Goal: Communication & Community: Answer question/provide support

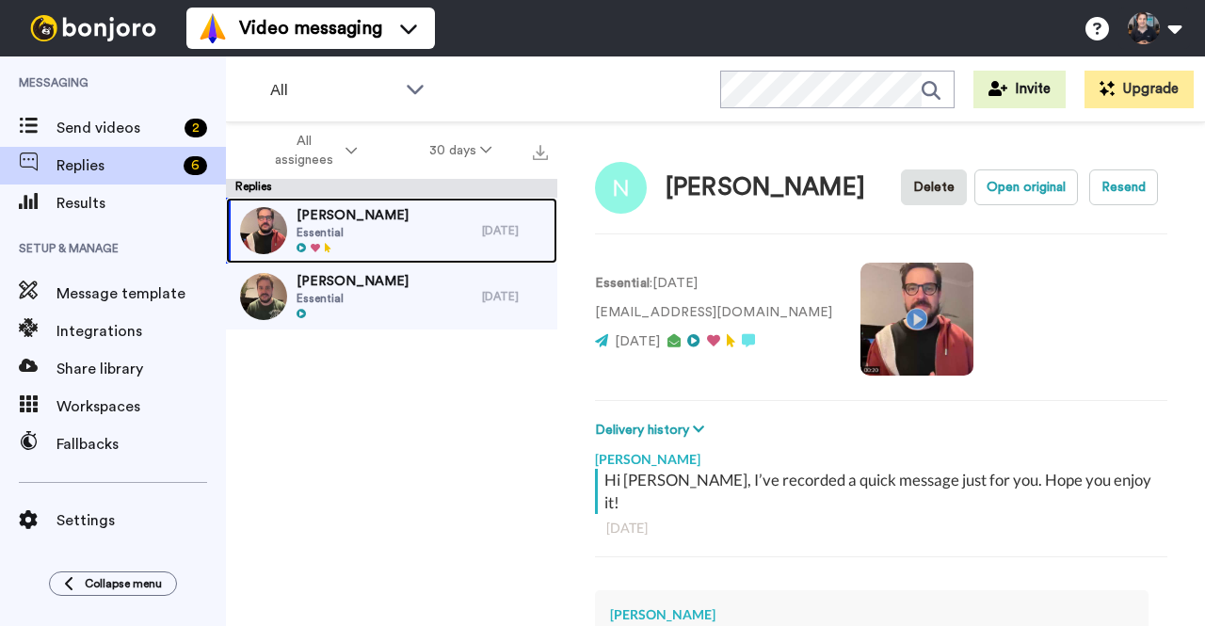
click at [367, 224] on div "[PERSON_NAME] Essential" at bounding box center [354, 231] width 256 height 66
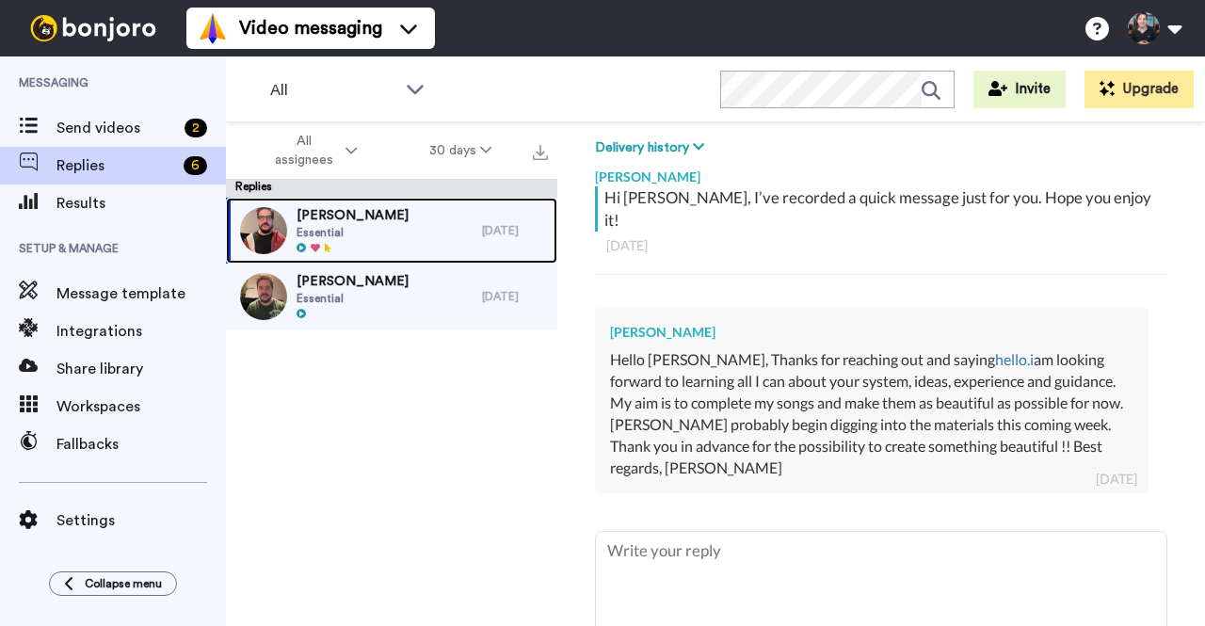
scroll to position [374, 0]
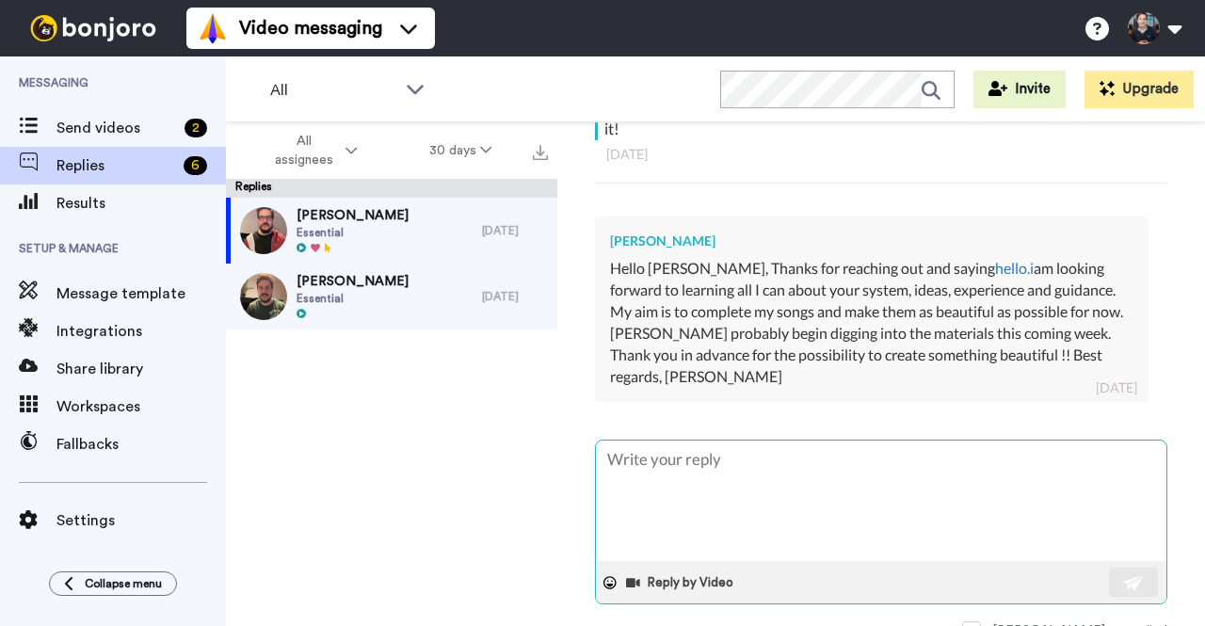
click at [801, 441] on textarea at bounding box center [881, 501] width 570 height 120
type textarea "x"
type textarea "I"
type textarea "x"
type textarea "It"
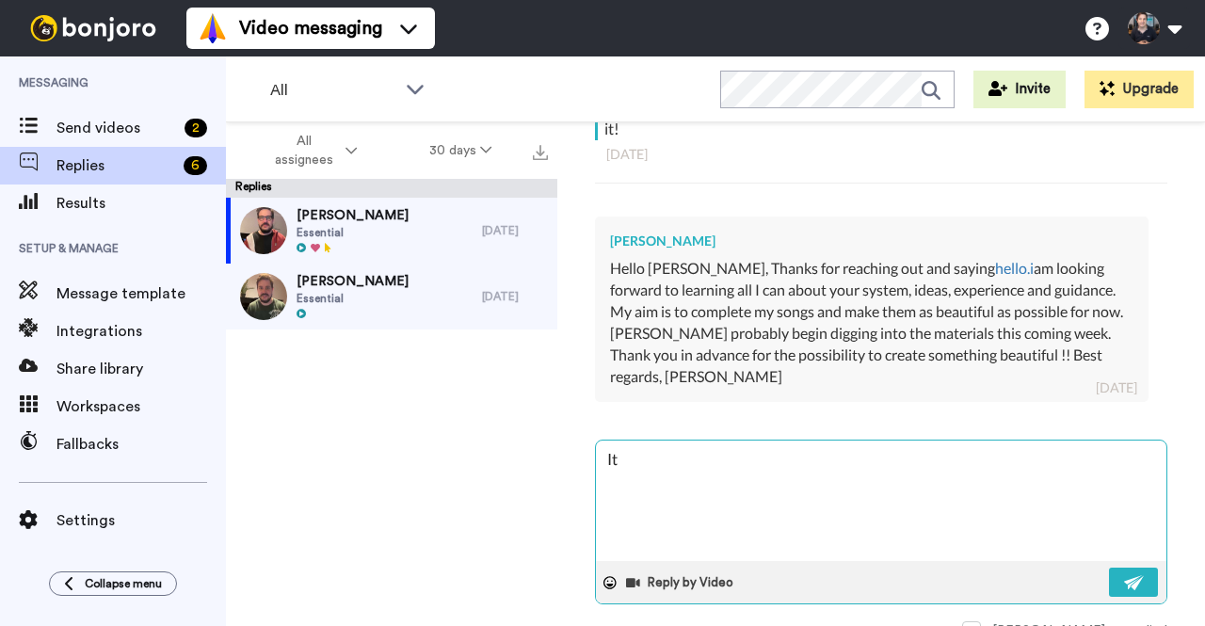
type textarea "x"
type textarea "It'"
type textarea "x"
type textarea "It's"
type textarea "x"
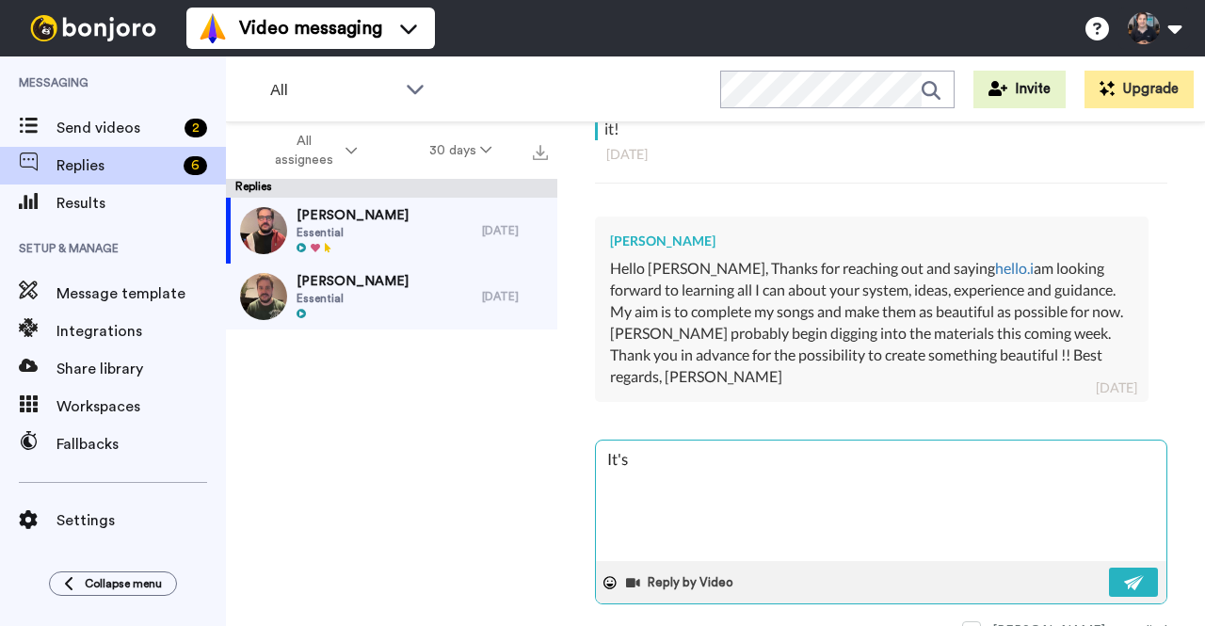
type textarea "It's"
type textarea "x"
type textarea "It's g"
type textarea "x"
type textarea "It's gr"
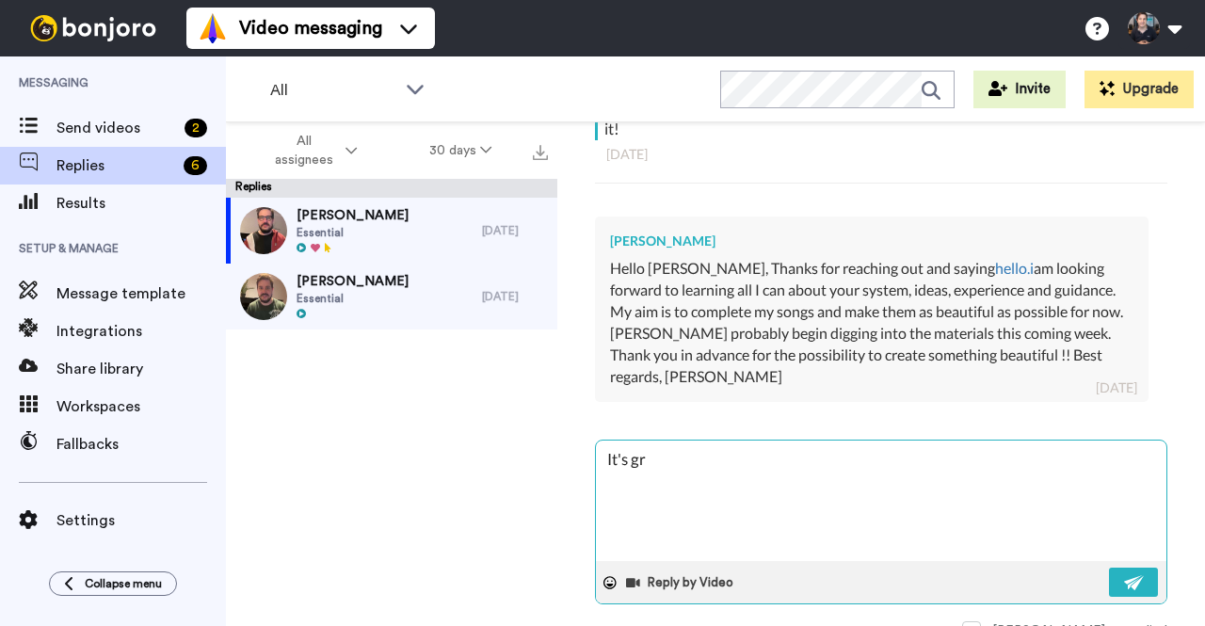
type textarea "x"
type textarea "It's gre"
type textarea "x"
type textarea "It's grea"
type textarea "x"
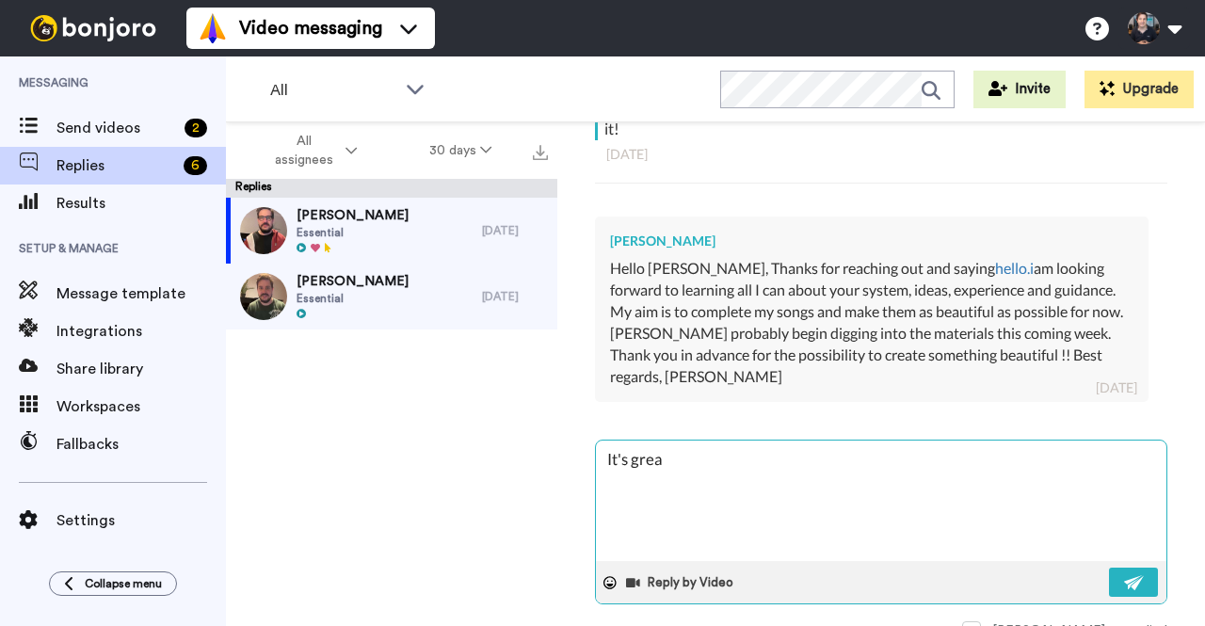
type textarea "It's great"
type textarea "x"
type textarea "It's greatr"
type textarea "x"
type textarea "It's greatr"
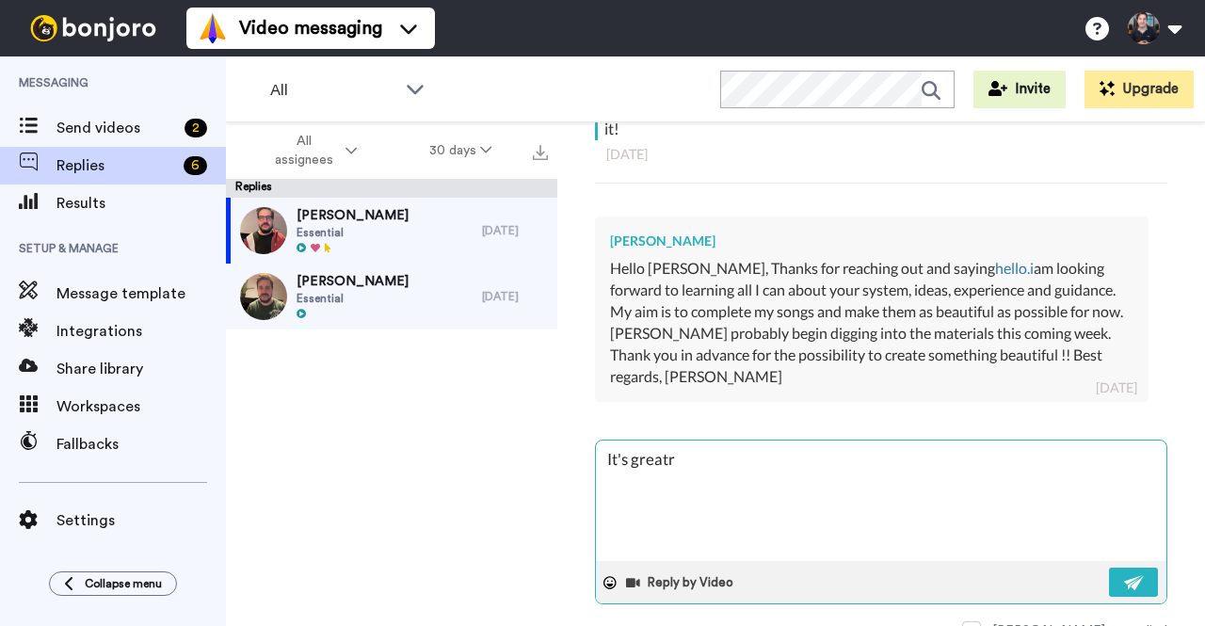
type textarea "x"
type textarea "It's greatr"
type textarea "x"
type textarea "It's great"
type textarea "x"
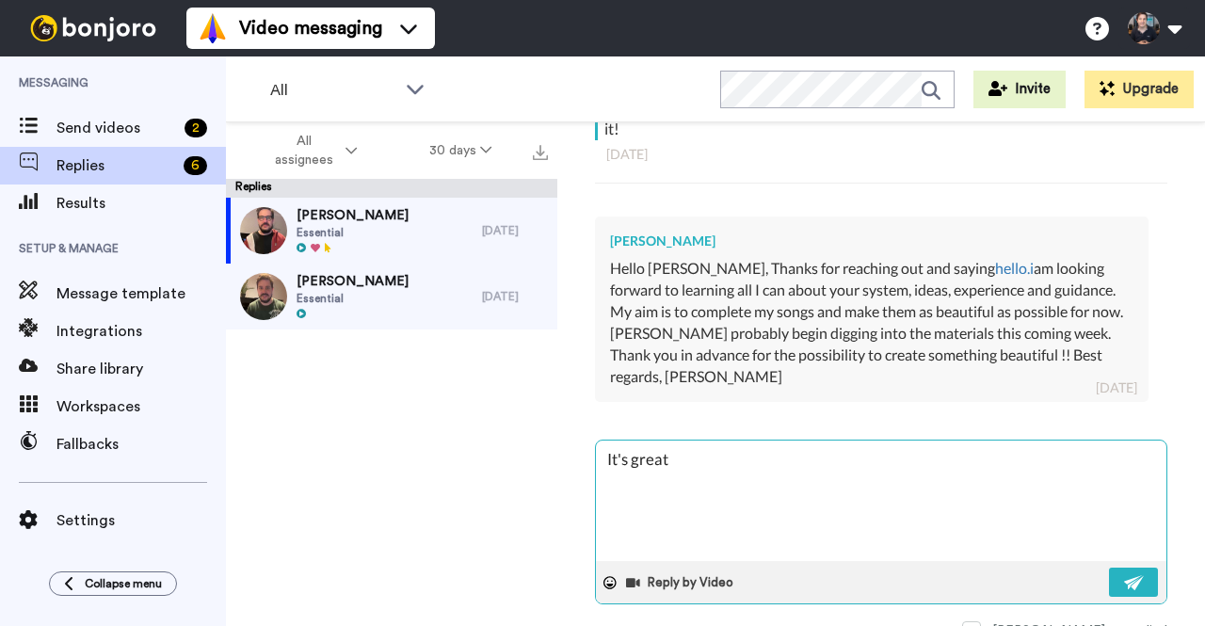
type textarea "It's great"
type textarea "x"
type textarea "It's great t"
type textarea "x"
type textarea "It's great to"
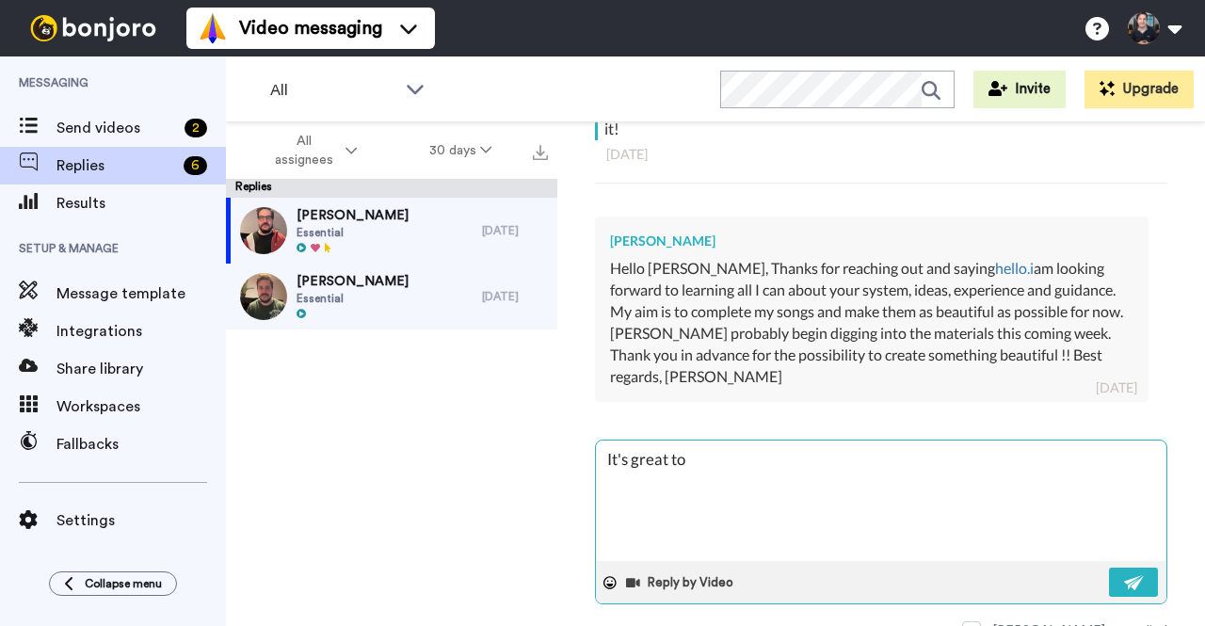
type textarea "x"
type textarea "It's great to h"
type textarea "x"
type textarea "It's great to ha"
type textarea "x"
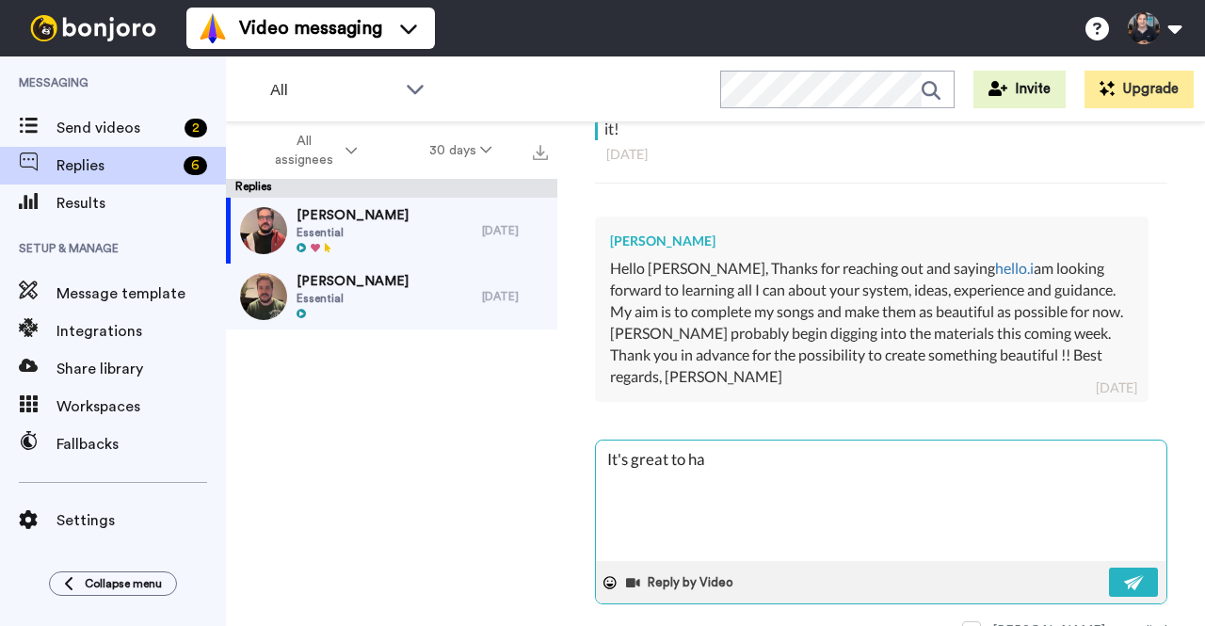
type textarea "It's great to hav"
type textarea "x"
type textarea "It's great to have"
type textarea "x"
type textarea "It's great to have y"
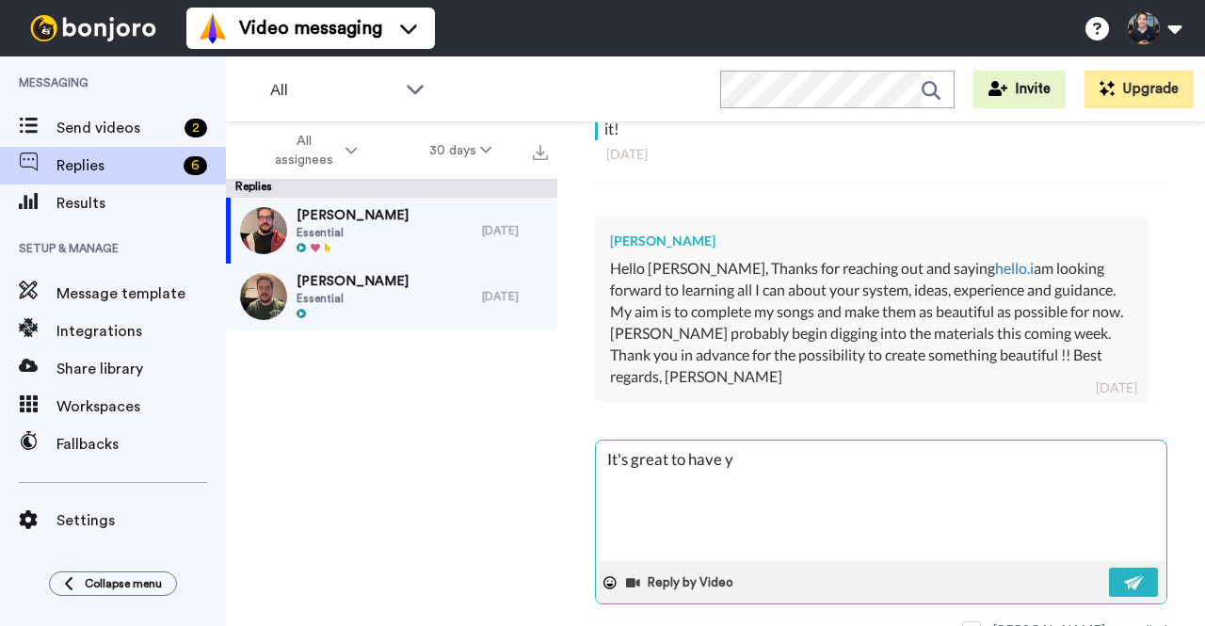
type textarea "x"
type textarea "It's great to have yo"
type textarea "x"
type textarea "It's great to have you"
type textarea "x"
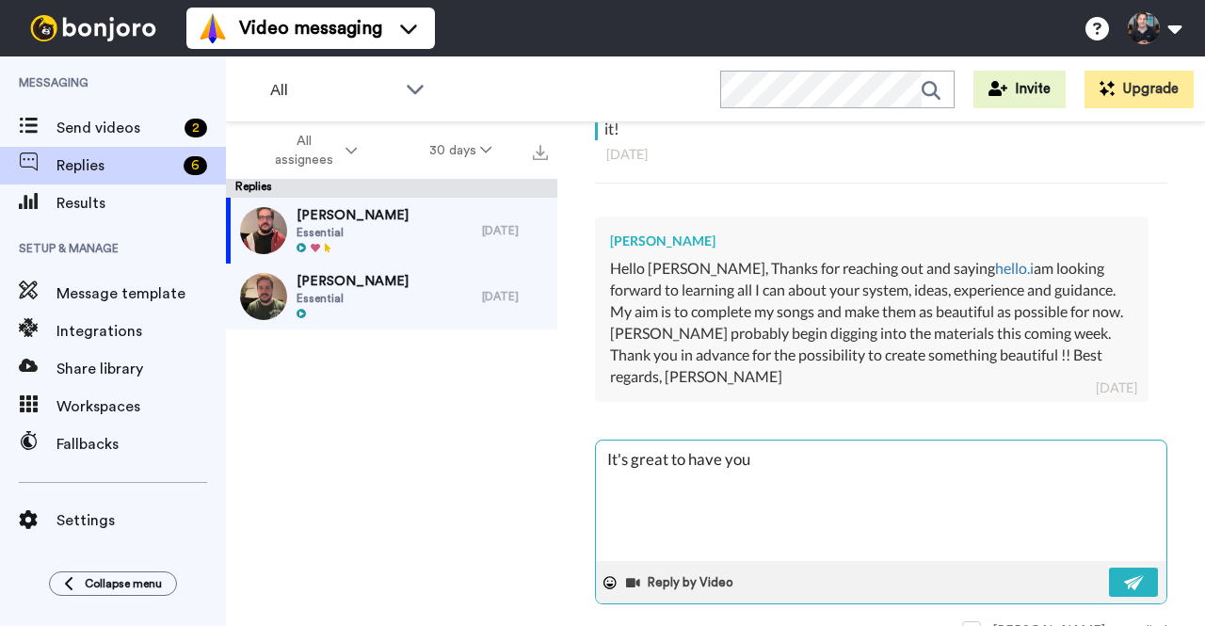
type textarea "It's great to have you!"
type textarea "x"
type textarea "It's great to have you!"
type textarea "x"
type textarea "It's great to have you! F"
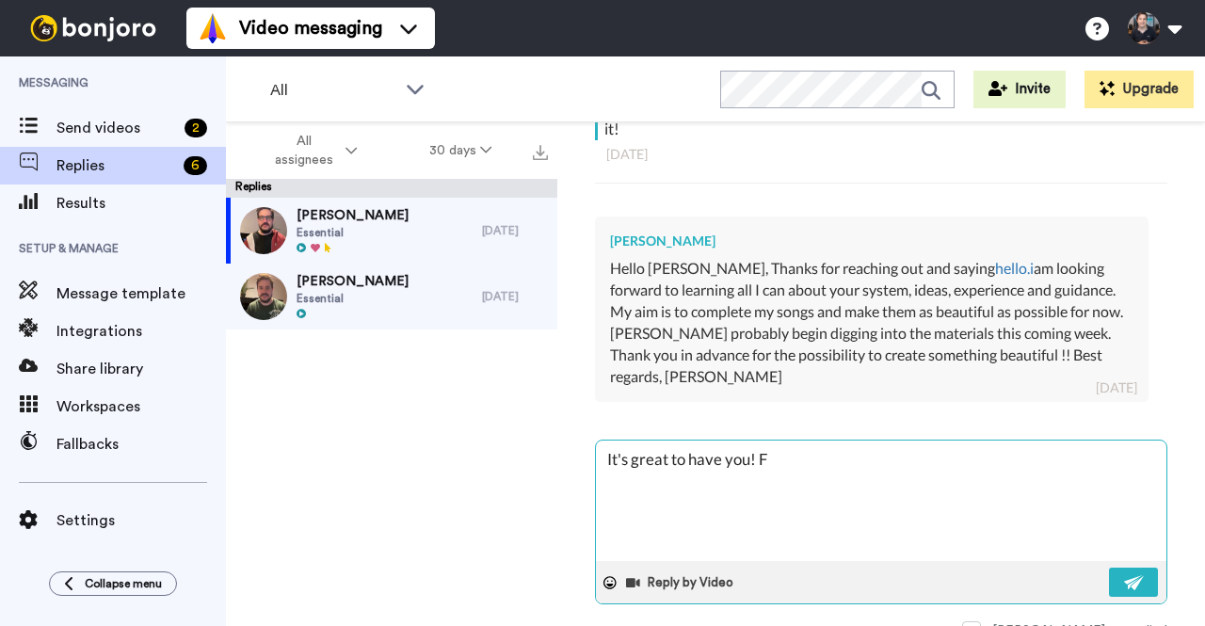
type textarea "x"
type textarea "It's great to have you! Fe"
type textarea "x"
type textarea "It's great to have you! Feel"
type textarea "x"
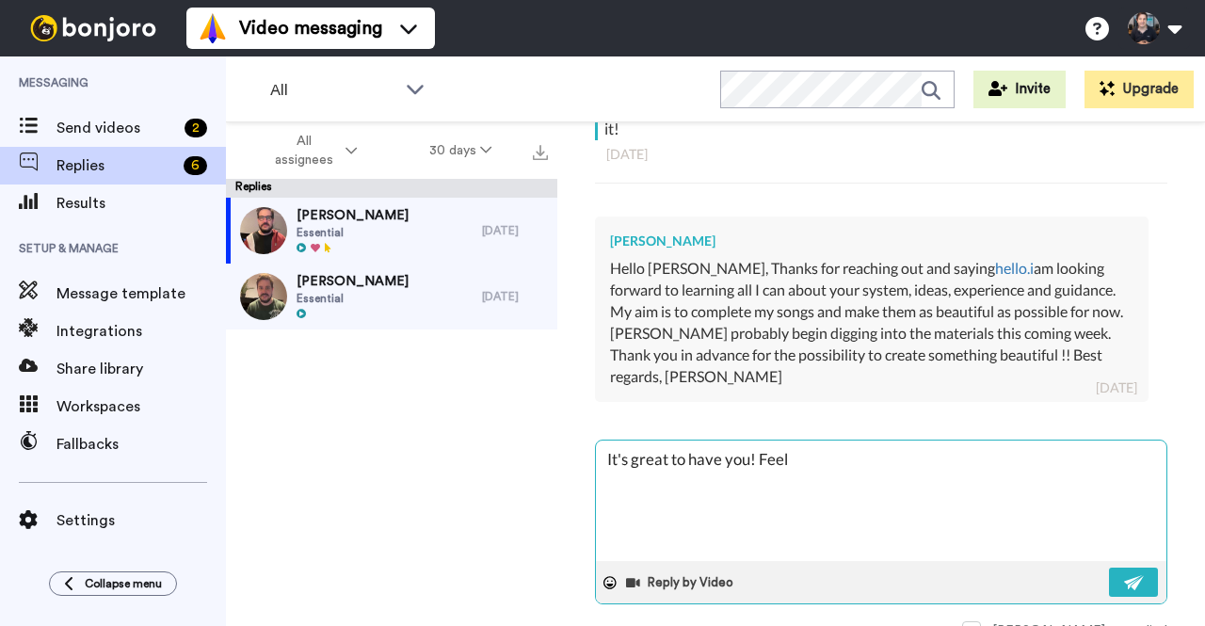
type textarea "It's great to have you! Feel"
type textarea "x"
type textarea "It's great to have you! Feel f"
type textarea "x"
type textarea "It's great to have you! Feel fr"
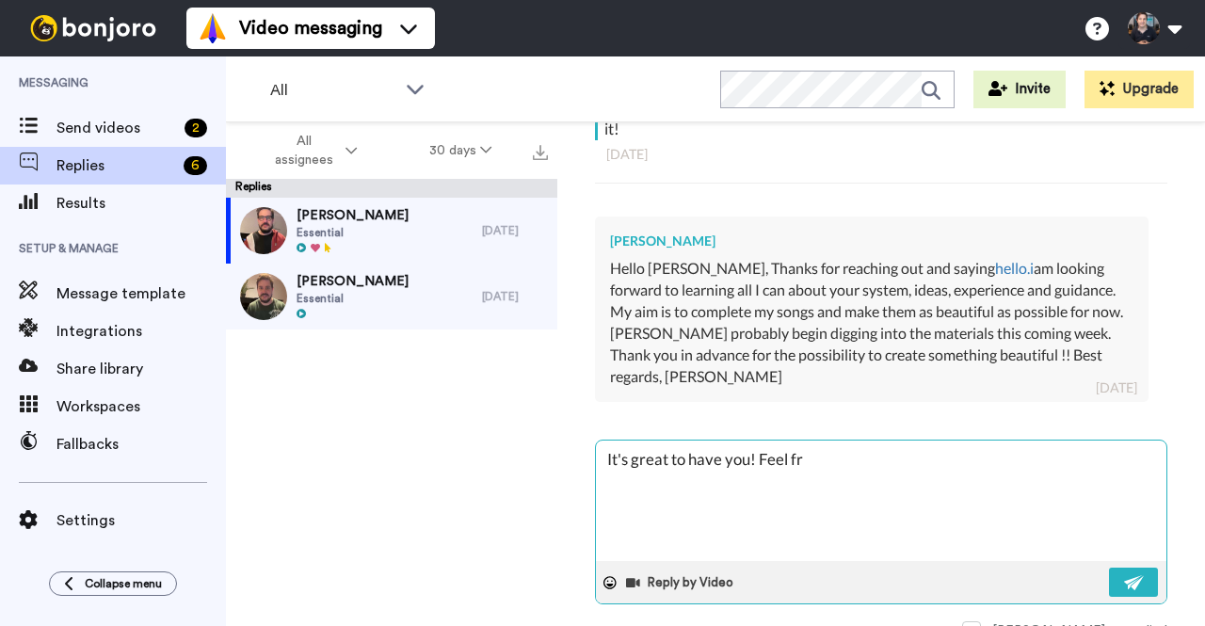
type textarea "x"
type textarea "It's great to have you! Feel fre"
type textarea "x"
type textarea "It's great to have you! Feel free"
type textarea "x"
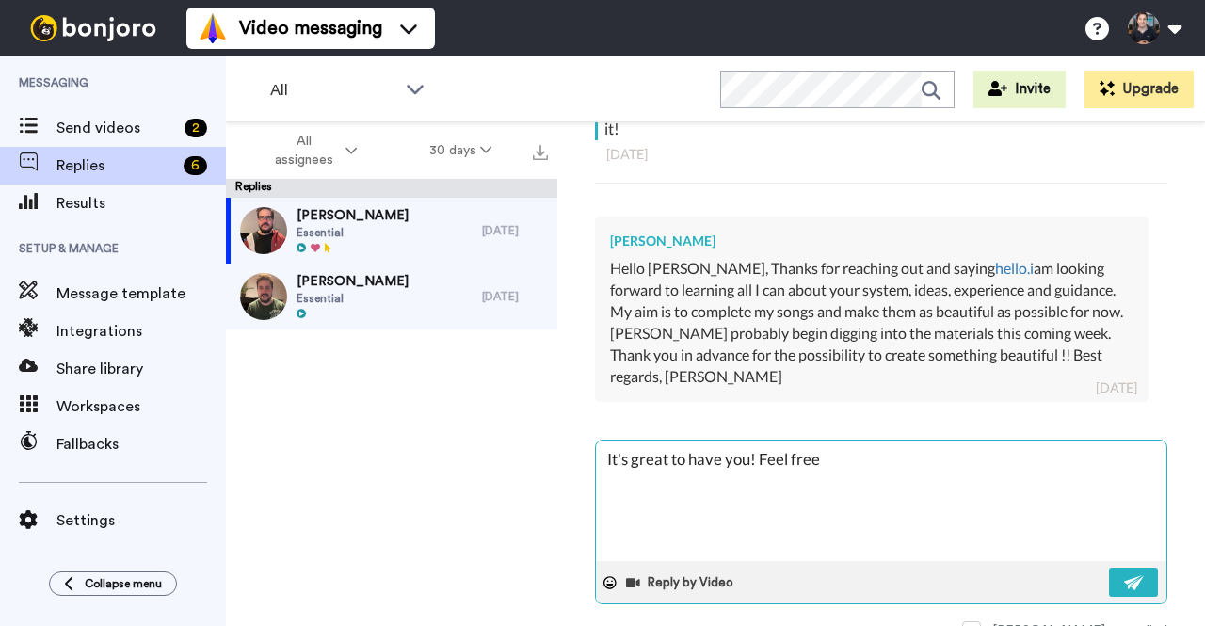
type textarea "It's great to have you! Feel free"
type textarea "x"
type textarea "It's great to have you! Feel free t"
type textarea "x"
type textarea "It's great to have you! Feel free to"
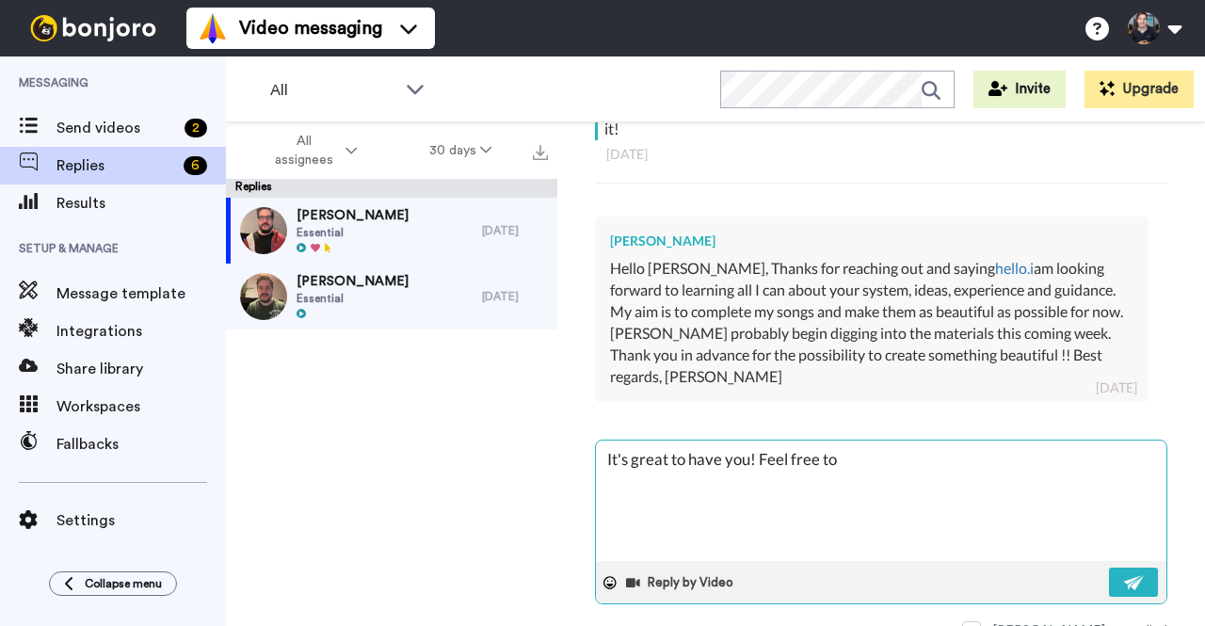
type textarea "x"
type textarea "It's great to have you! Feel free to"
type textarea "x"
type textarea "It's great to have you! Feel free to r"
type textarea "x"
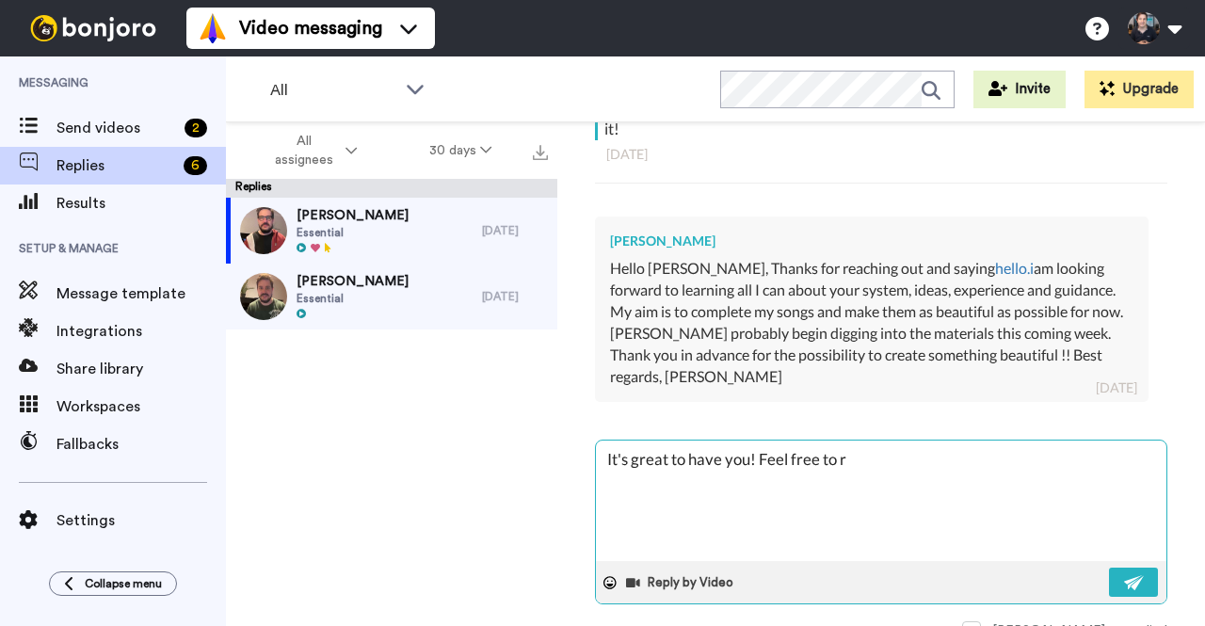
type textarea "It's great to have you! Feel free to re"
type textarea "x"
type textarea "It's great to have you! Feel free to rea"
type textarea "x"
type textarea "It's great to have you! Feel free to reac"
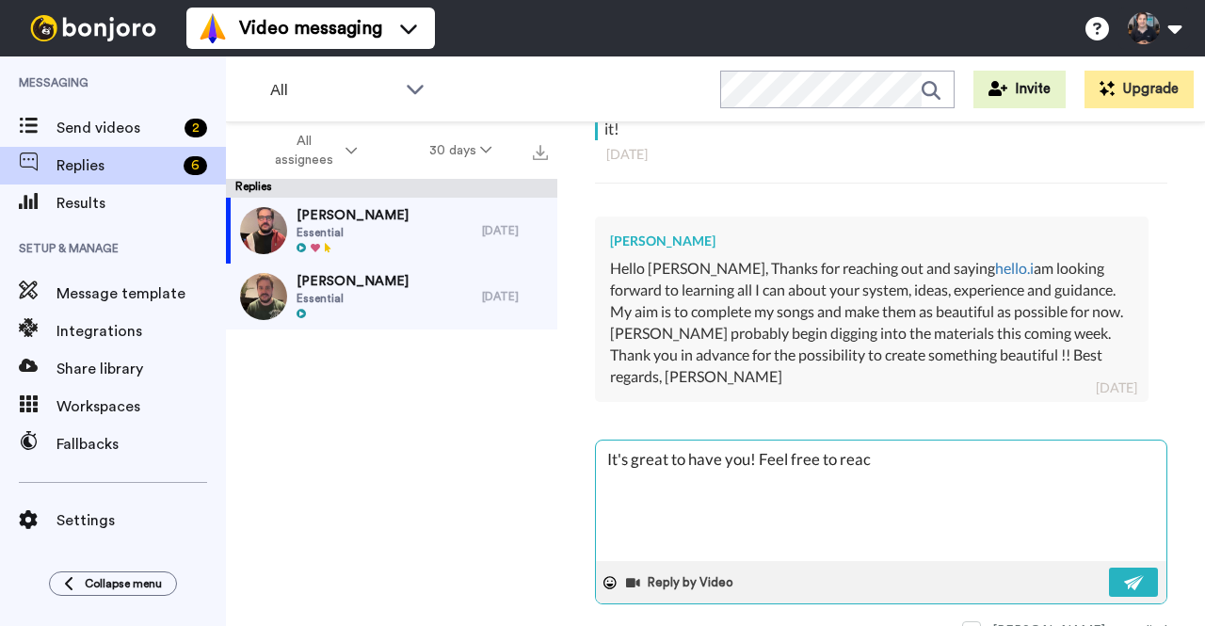
type textarea "x"
type textarea "It's great to have you! Feel free to reach"
type textarea "x"
type textarea "It's great to have you! Feel free to reach"
type textarea "x"
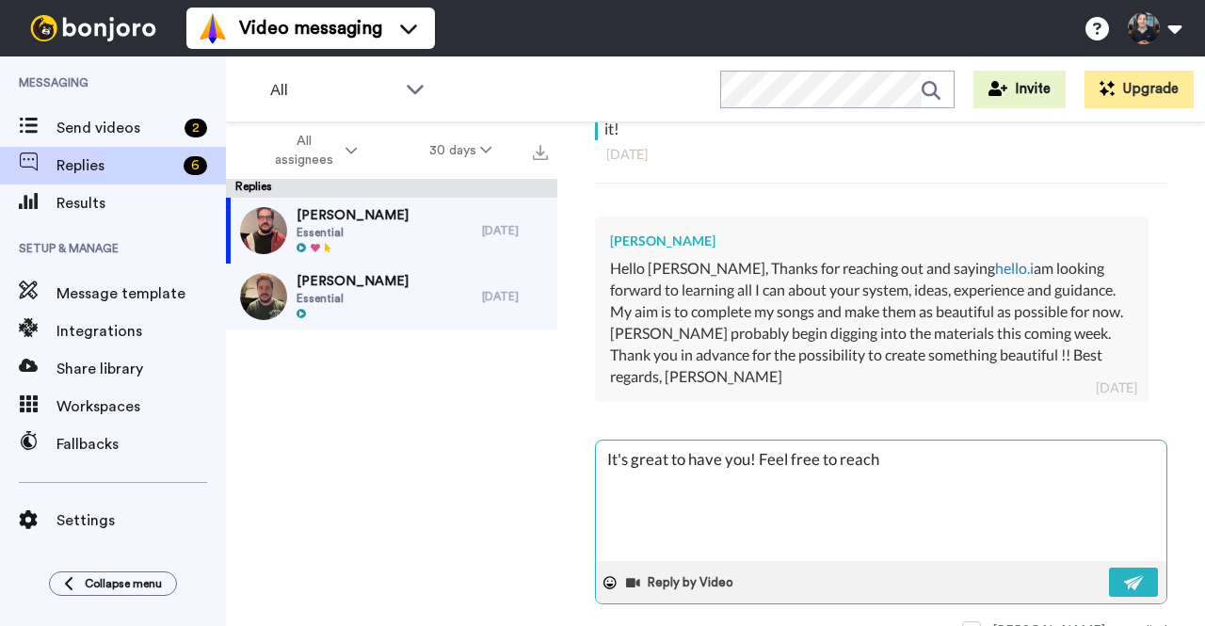
type textarea "It's great to have you! Feel free to reach o"
type textarea "x"
type textarea "It's great to have you! Feel free to reach ou"
type textarea "x"
type textarea "It's great to have you! Feel free to reach out"
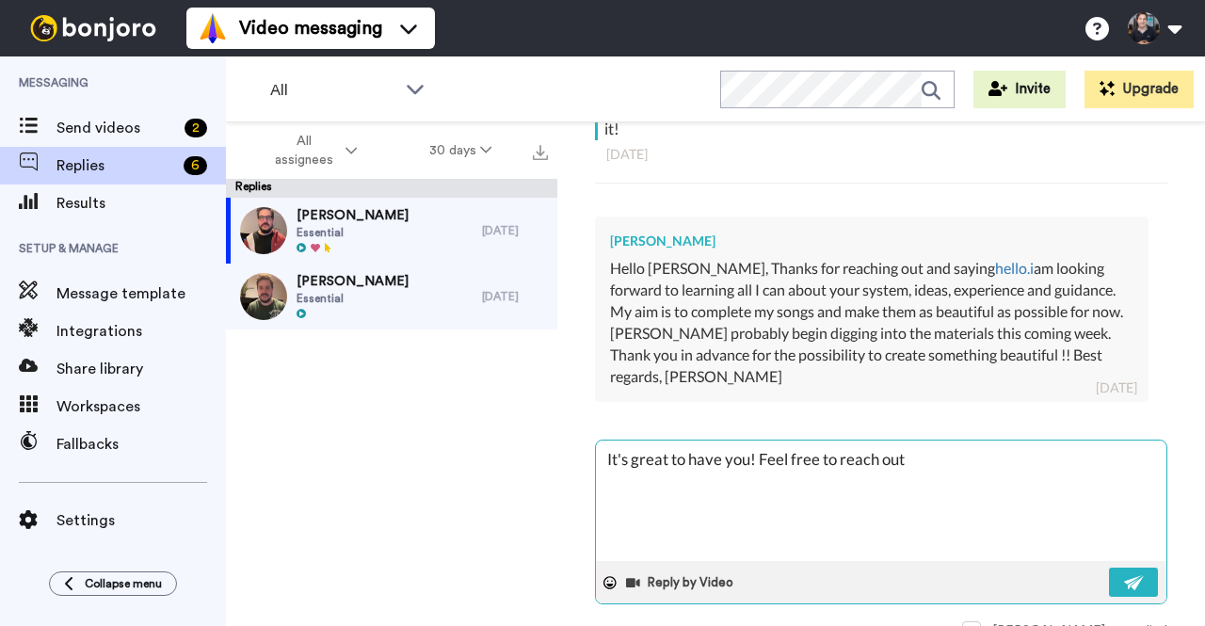
type textarea "x"
type textarea "It's great to have you! Feel free to reach out"
type textarea "x"
type textarea "It's great to have you! Feel free to reach out i"
type textarea "x"
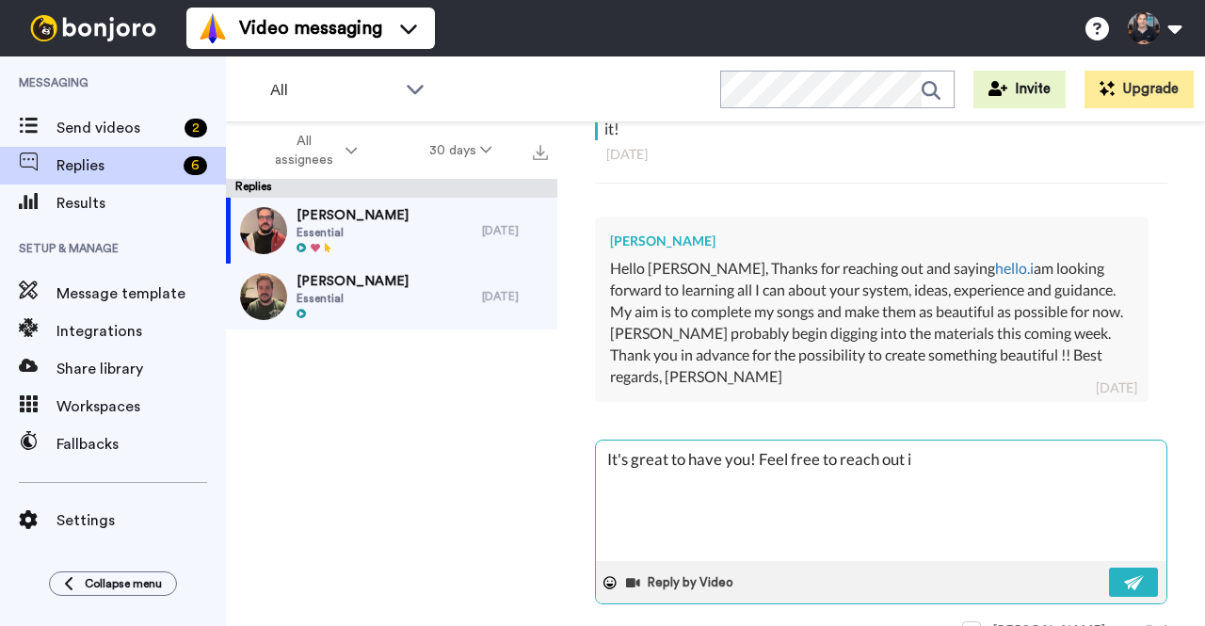
type textarea "It's great to have you! Feel free to reach out if"
type textarea "x"
type textarea "It's great to have you! Feel free to reach out if"
type textarea "x"
type textarea "It's great to have you! Feel free to reach out if y"
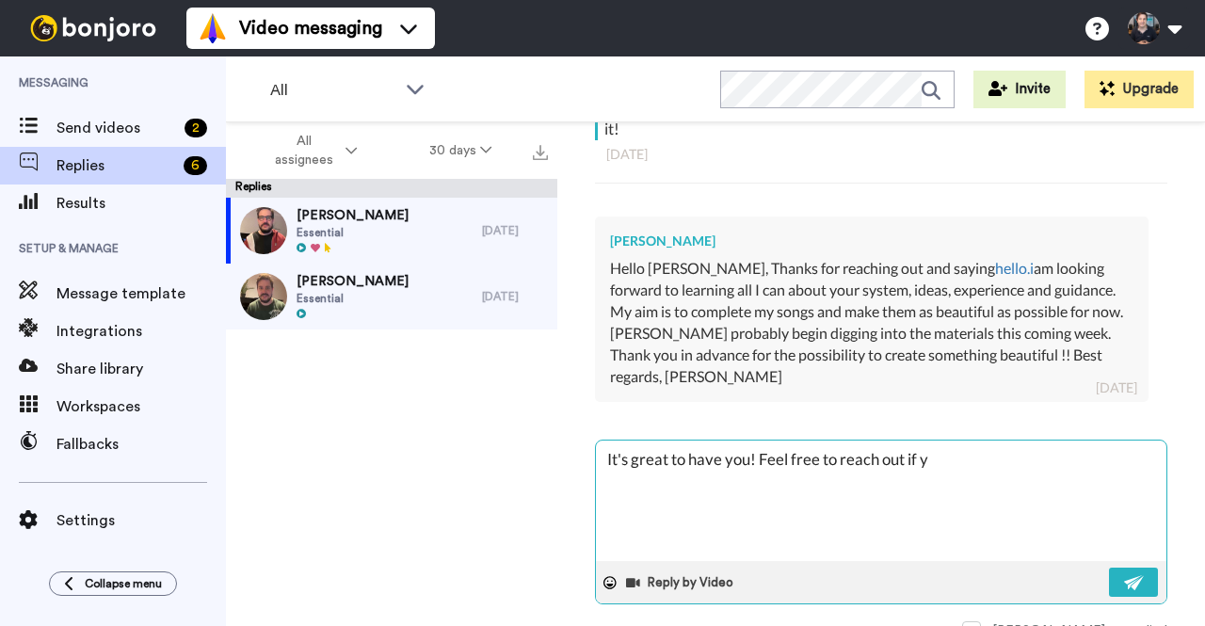
type textarea "x"
type textarea "It's great to have you! Feel free to reach out if yo"
type textarea "x"
type textarea "It's great to have you! Feel free to reach out if you"
type textarea "x"
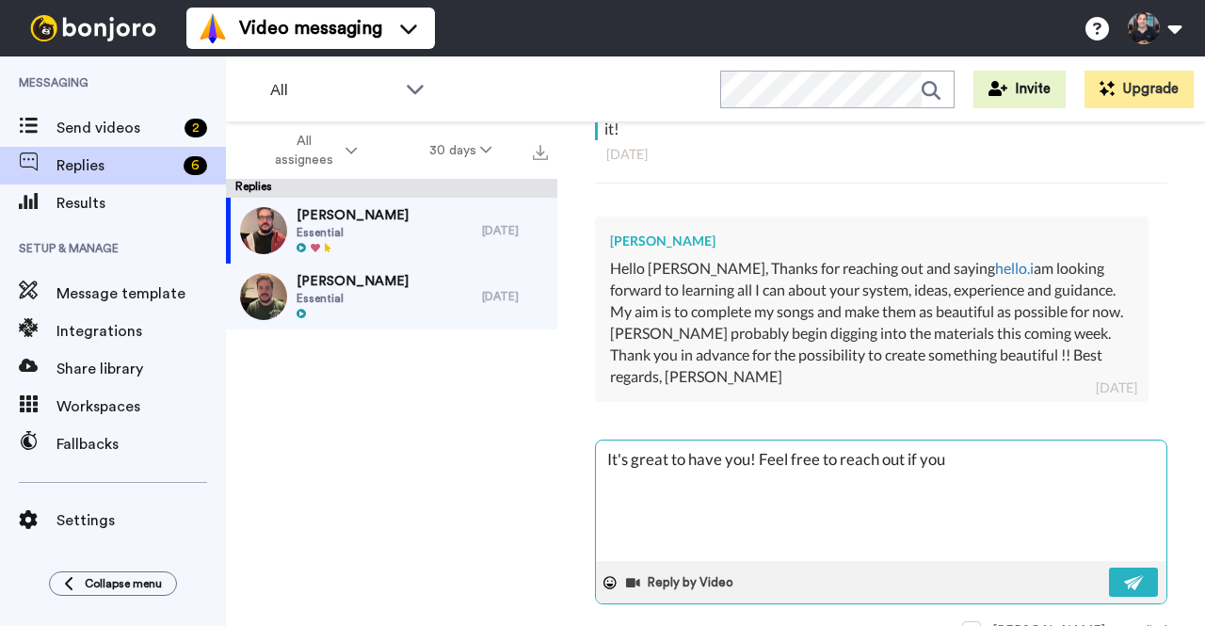
type textarea "It's great to have you! Feel free to reach out if you"
type textarea "x"
type textarea "It's great to have you! Feel free to reach out if you h"
type textarea "x"
type textarea "It's great to have you! Feel free to reach out if you ha"
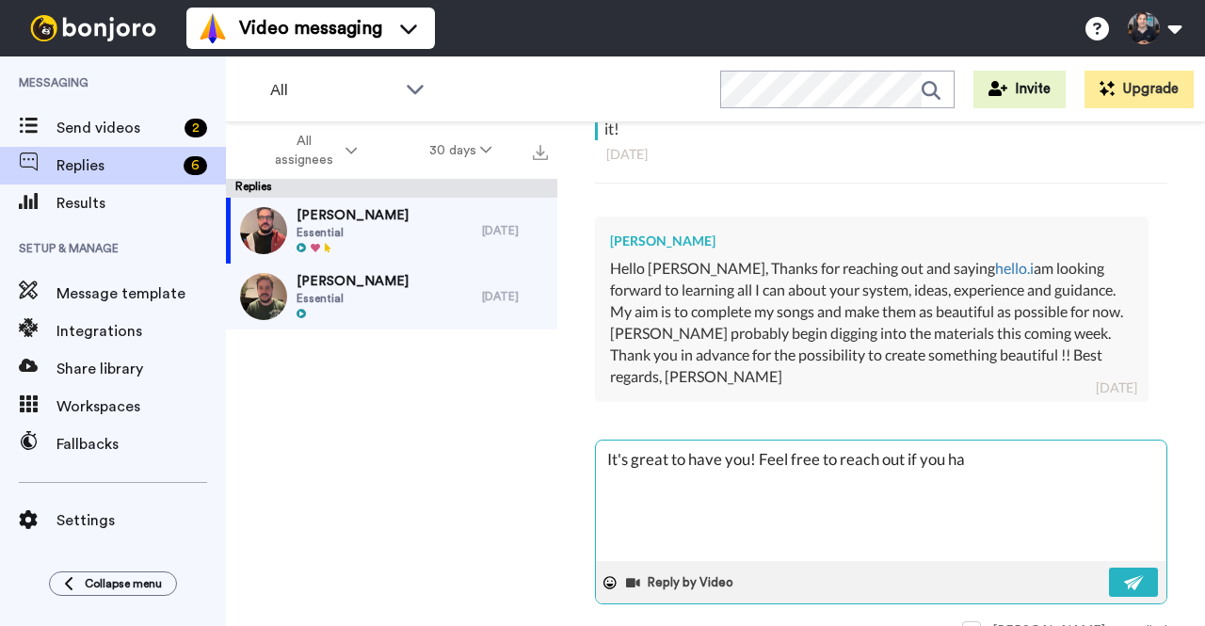
type textarea "x"
type textarea "It's great to have you! Feel free to reach out if you have"
type textarea "x"
type textarea "It's great to have you! Feel free to reach out if you have"
type textarea "x"
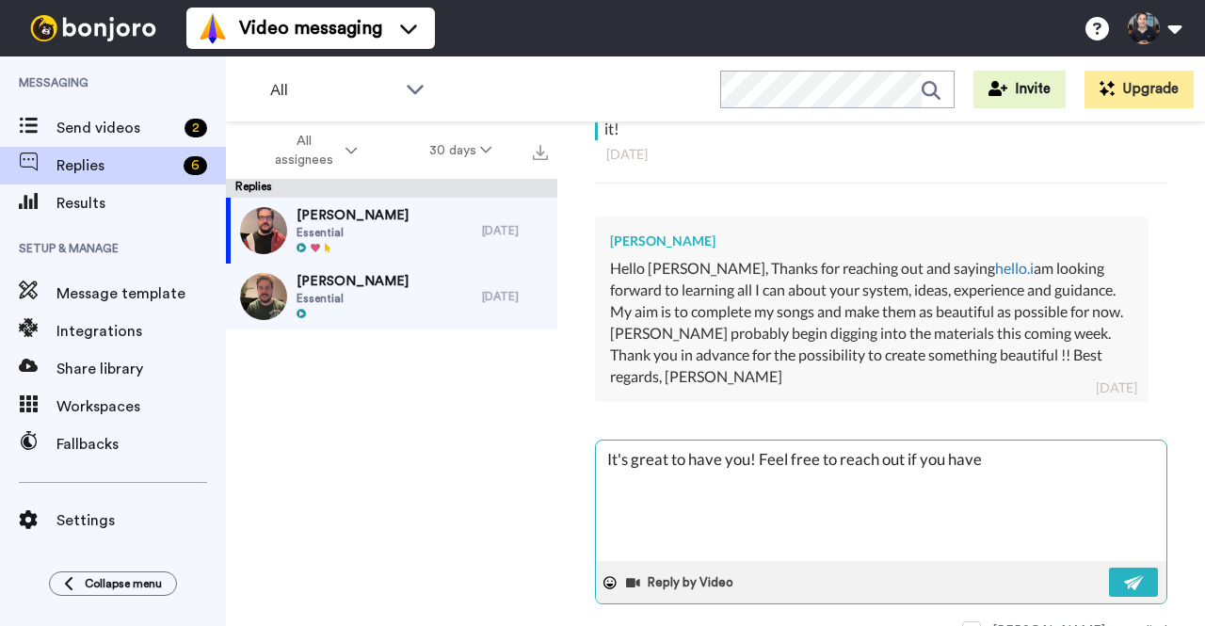
type textarea "It's great to have you! Feel free to reach out if you have a"
type textarea "x"
type textarea "It's great to have you! Feel free to reach out if you have an"
type textarea "x"
type textarea "It's great to have you! Feel free to reach out if you have any"
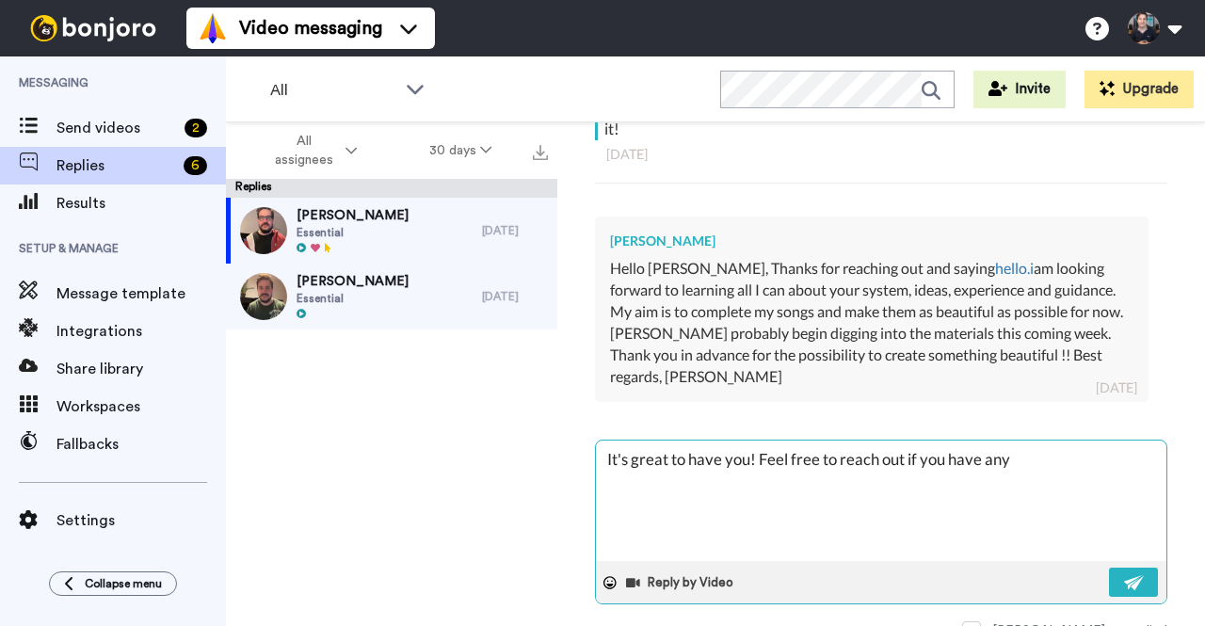
type textarea "x"
type textarea "It's great to have you! Feel free to reach out if you have any"
type textarea "x"
type textarea "It's great to have you! Feel free to reach out if you have any q"
type textarea "x"
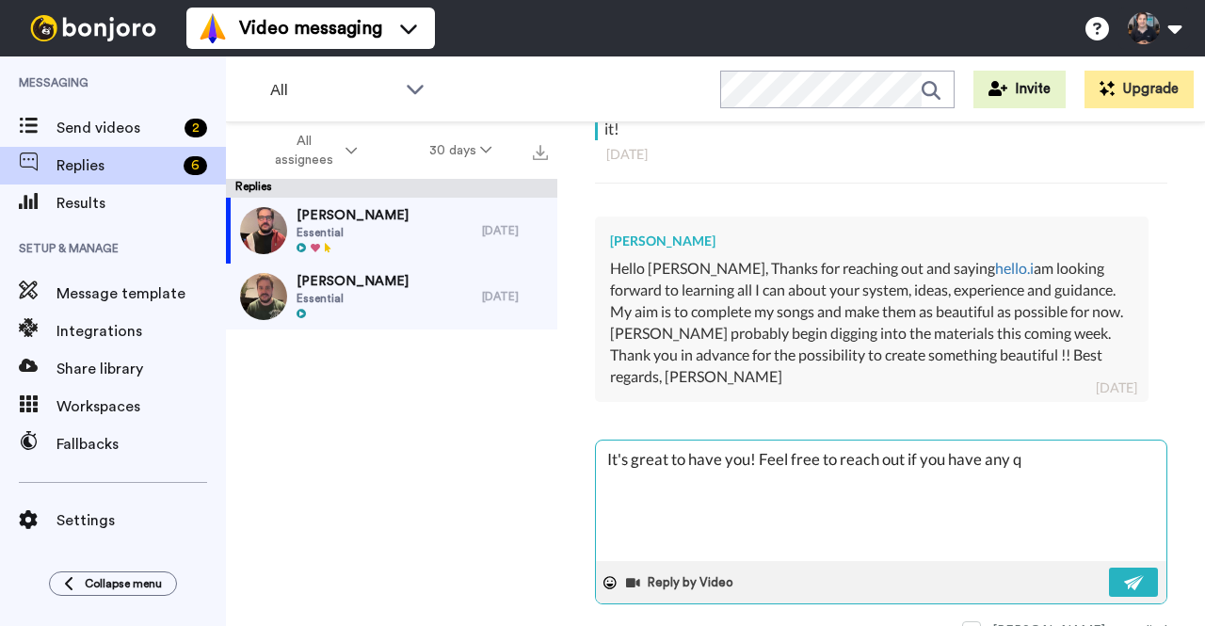
type textarea "It's great to have you! Feel free to reach out if you have any qu"
type textarea "x"
type textarea "It's great to have you! Feel free to reach out if you have any que"
type textarea "x"
type textarea "It's great to have you! Feel free to reach out if you have any ques"
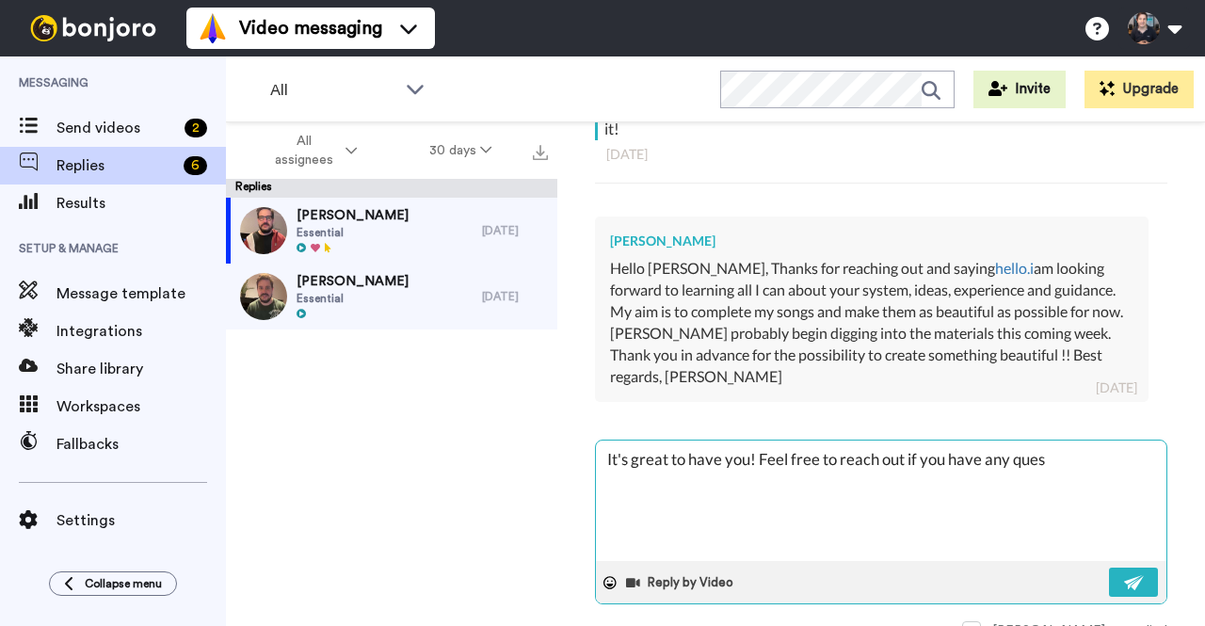
type textarea "x"
type textarea "It's great to have you! Feel free to reach out if you have any quest"
type textarea "x"
type textarea "It's great to have you! Feel free to reach out if you have any questi"
type textarea "x"
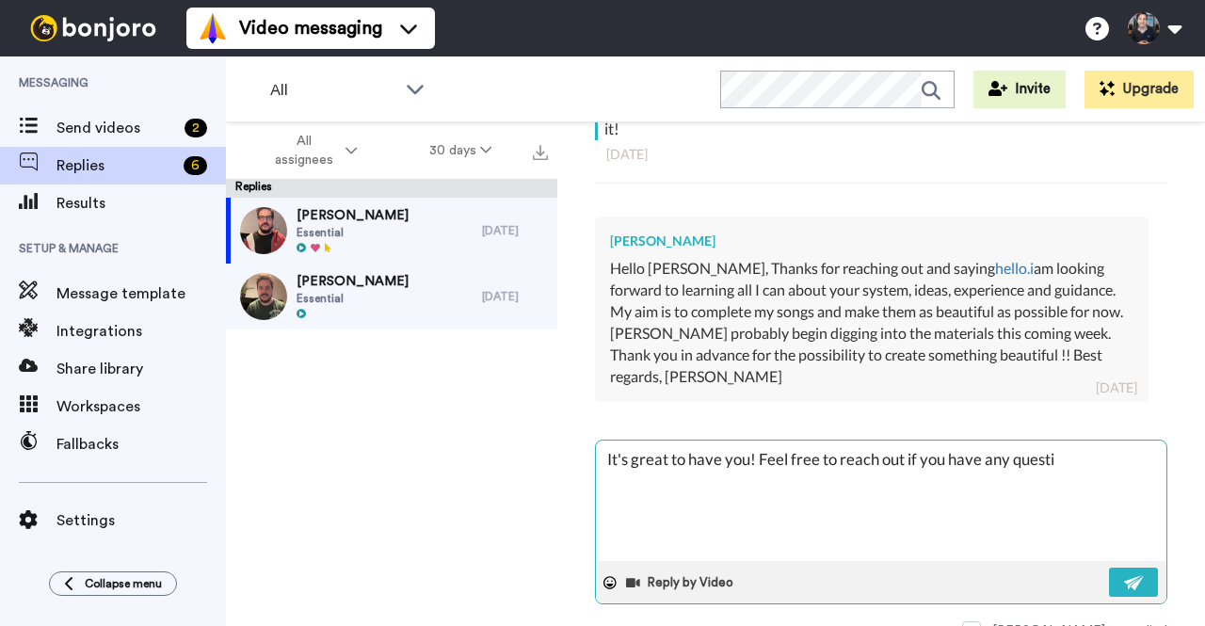
type textarea "It's great to have you! Feel free to reach out if you have any questio"
type textarea "x"
type textarea "It's great to have you! Feel free to reach out if you have any question"
type textarea "x"
type textarea "It's great to have you! Feel free to reach out if you have any questions"
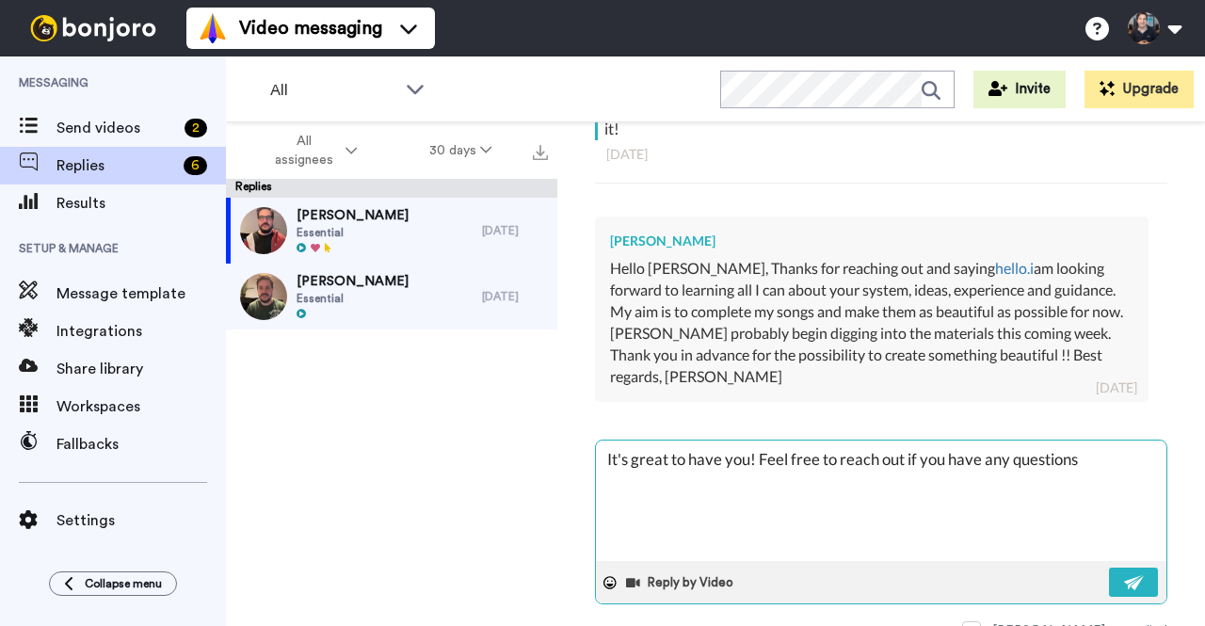
type textarea "x"
type textarea "It's great to have you! Feel free to reach out if you have any questions"
type textarea "x"
type textarea "It's great to have you! Feel free to reach out if you have any questions a"
type textarea "x"
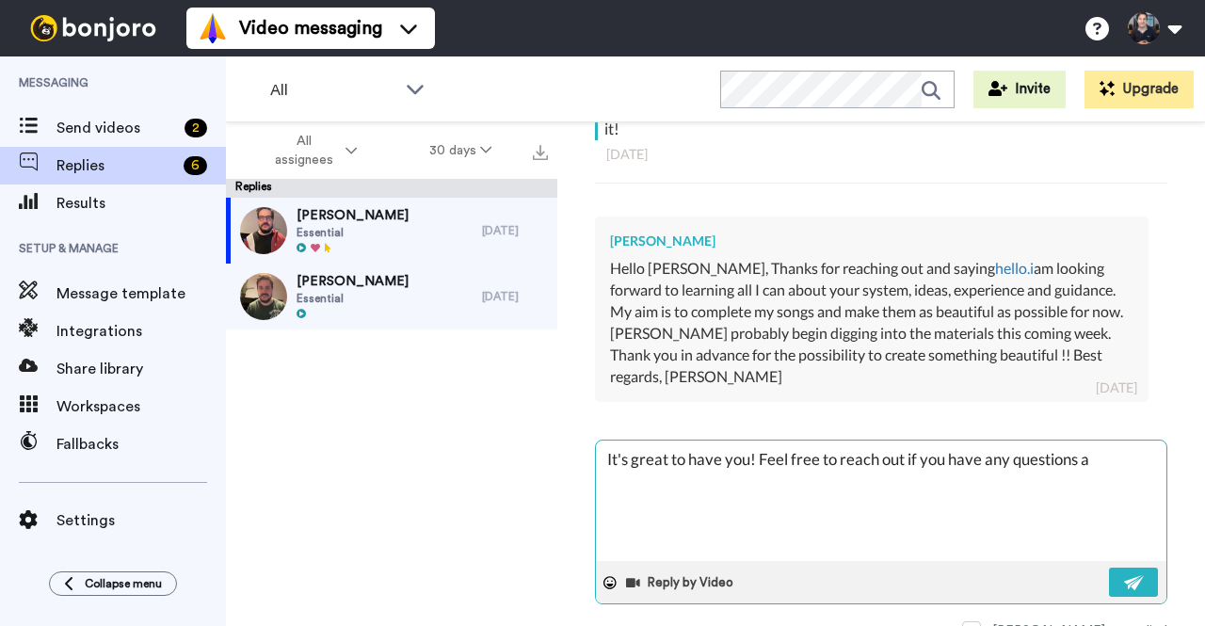
type textarea "It's great to have you! Feel free to reach out if you have any questions as"
type textarea "x"
type textarea "It's great to have you! Feel free to reach out if you have any questions as"
type textarea "x"
type textarea "It's great to have you! Feel free to reach out if you have any questions as y"
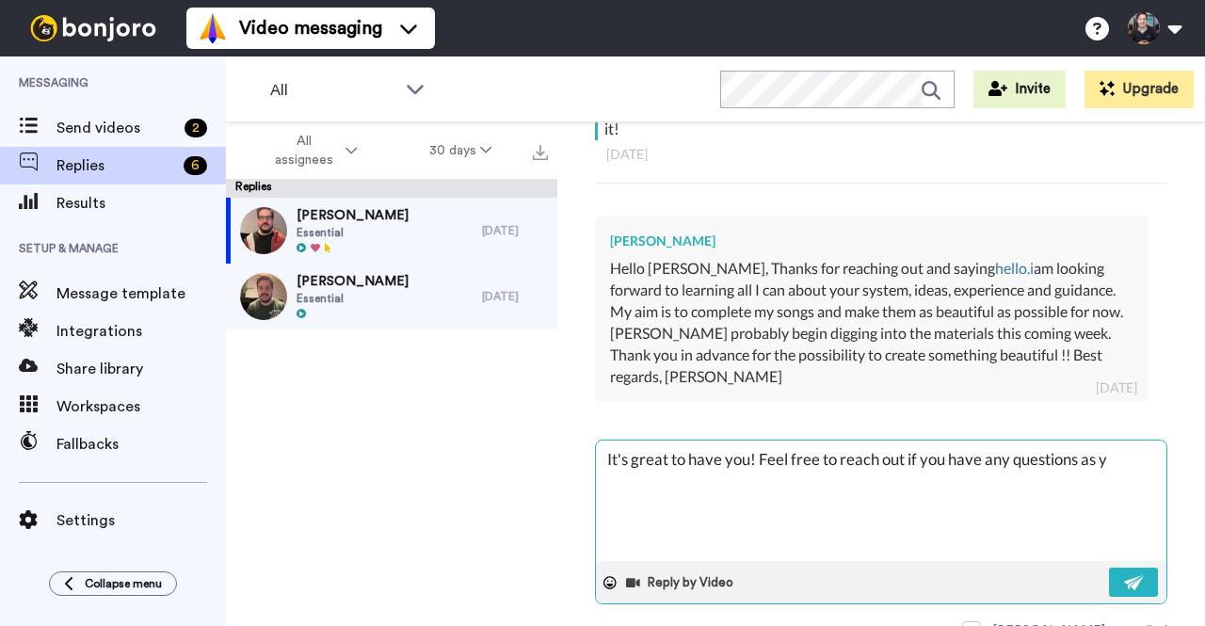
type textarea "x"
type textarea "It's great to have you! Feel free to reach out if you have any questions as [PE…"
type textarea "x"
type textarea "It's great to have you! Feel free to reach out if you have any questions as y"
type textarea "x"
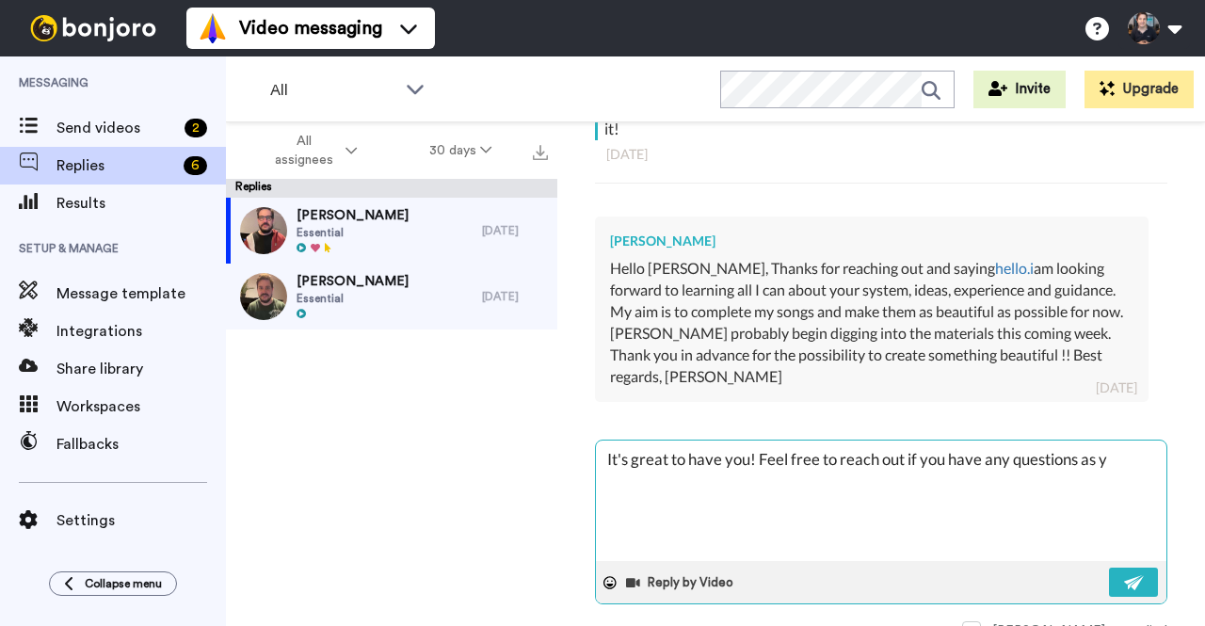
type textarea "It's great to have you! Feel free to reach out if you have any questions as yo"
type textarea "x"
type textarea "It's great to have you! Feel free to reach out if you have any questions as you"
type textarea "x"
type textarea "It's great to have you! Feel free to reach out if you have any questions as you"
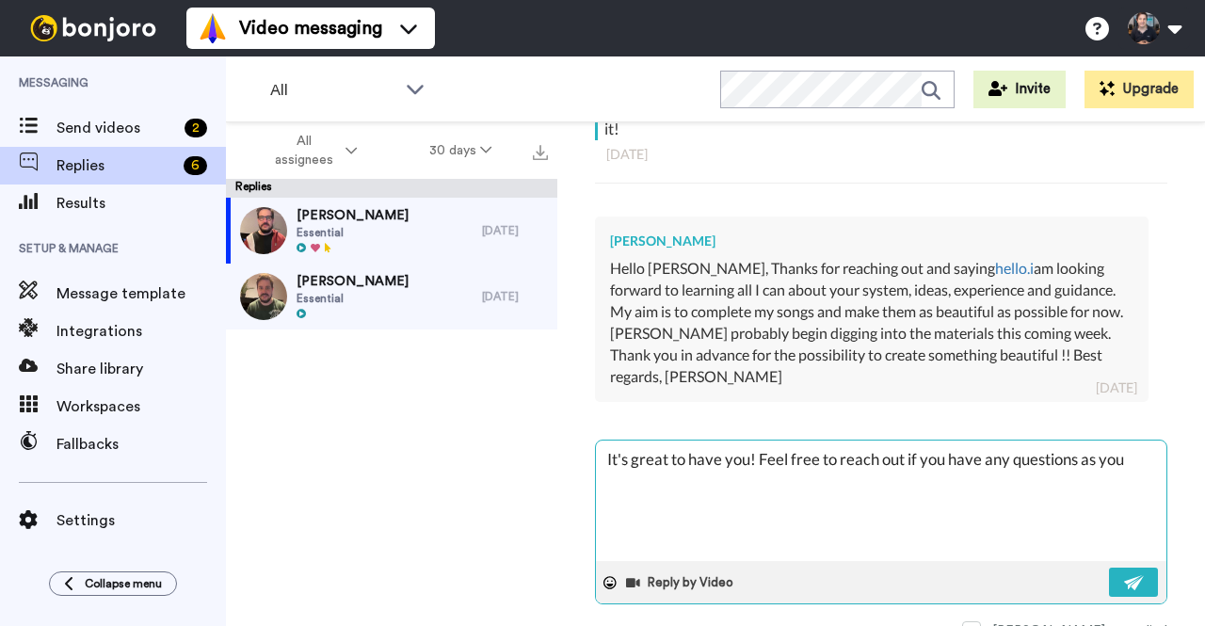
type textarea "x"
type textarea "It's great to have you! Feel free to reach out if you have any questions as you…"
type textarea "x"
type textarea "It's great to have you! Feel free to reach out if you have any questions as you…"
type textarea "x"
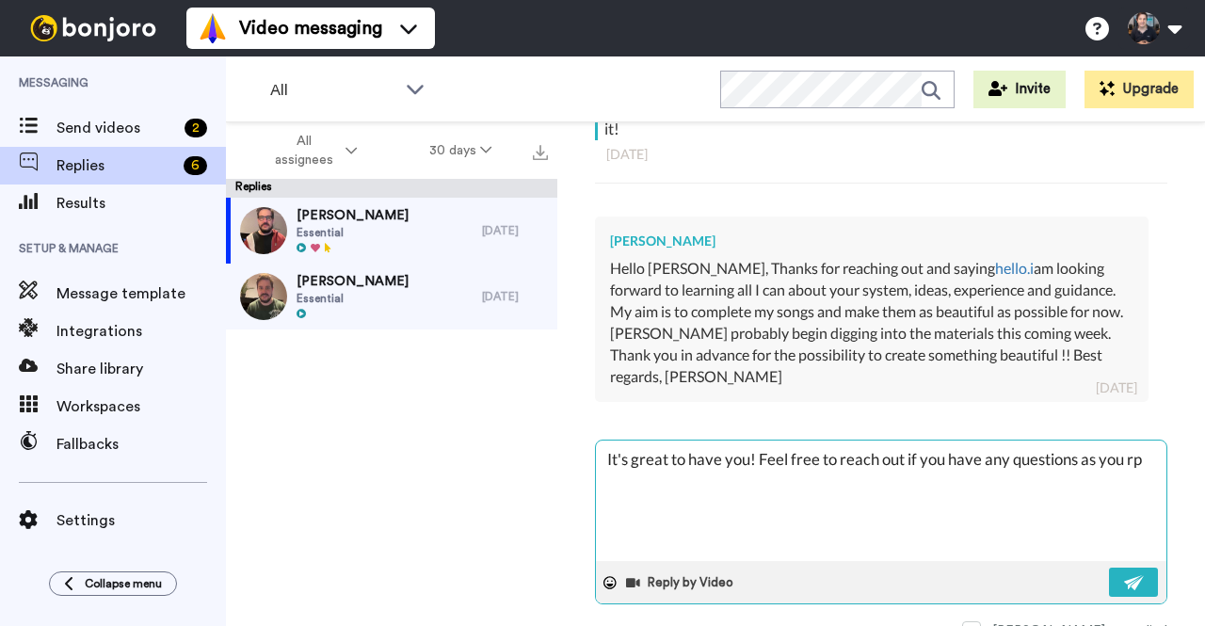
type textarea "It's great to have you! Feel free to reach out if you have any questions as you…"
type textarea "x"
type textarea "It's great to have you! Feel free to reach out if you have any questions as you…"
type textarea "x"
type textarea "It's great to have you! Feel free to reach out if you have any questions as you…"
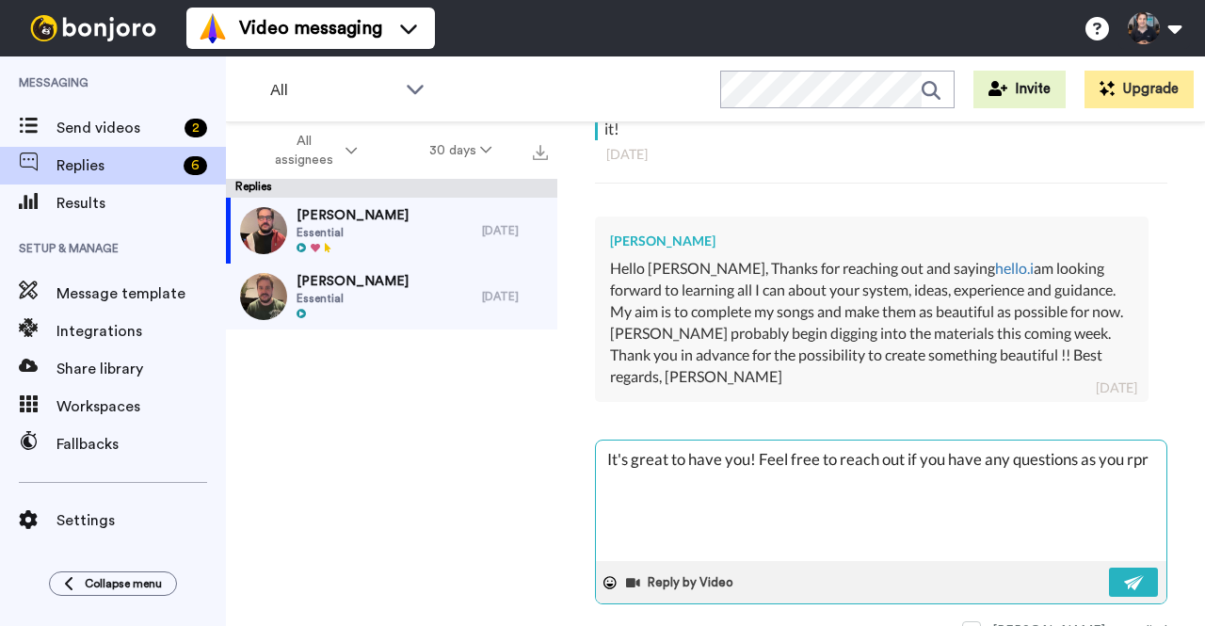
type textarea "x"
type textarea "It's great to have you! Feel free to reach out if you have any questions as you…"
type textarea "x"
type textarea "It's great to have you! Feel free to reach out if you have any questions as you…"
type textarea "x"
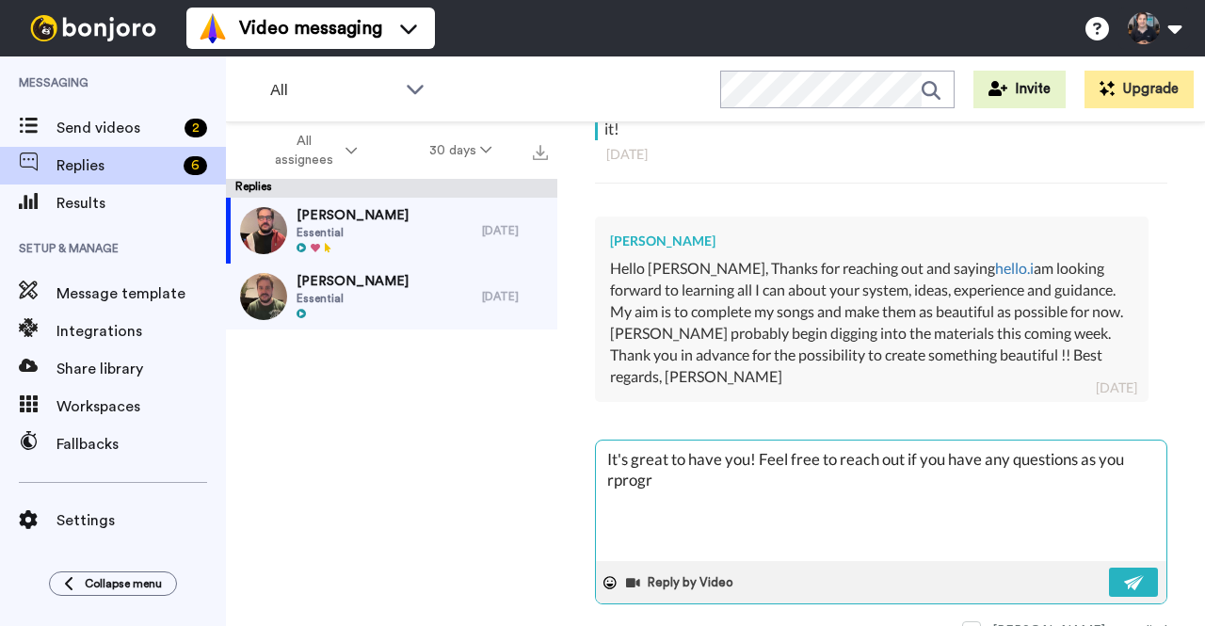
type textarea "It's great to have you! Feel free to reach out if you have any questions as you…"
type textarea "x"
type textarea "It's great to have you! Feel free to reach out if you have any questions as you…"
type textarea "x"
type textarea "It's great to have you! Feel free to reach out if you have any questions as you…"
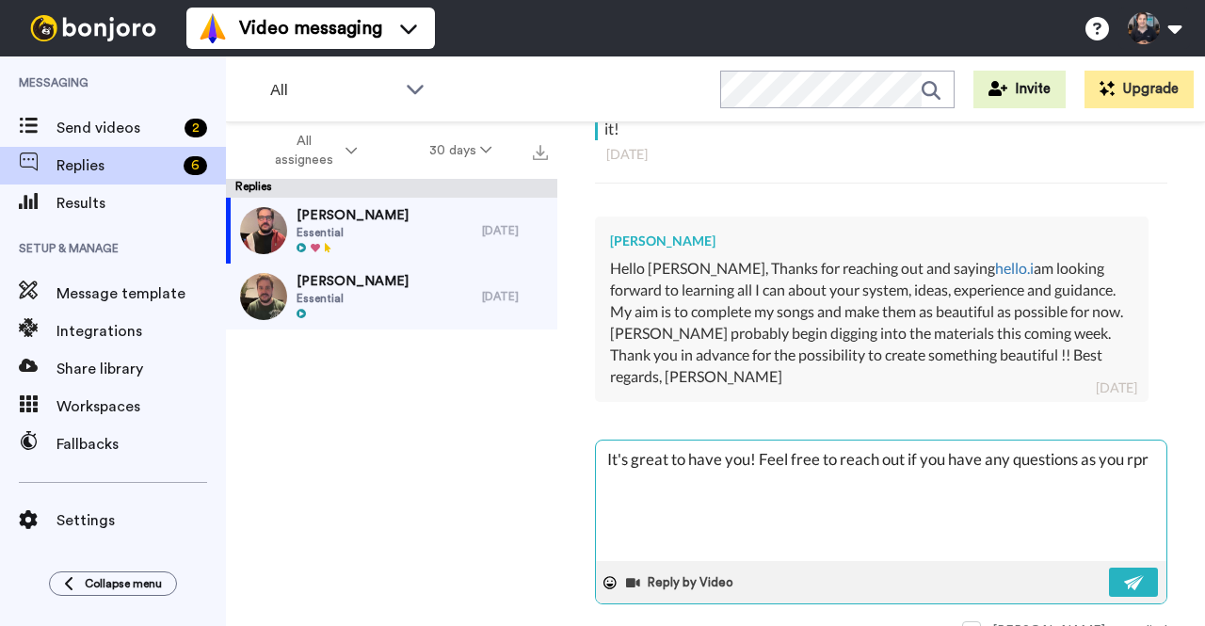
type textarea "x"
type textarea "It's great to have you! Feel free to reach out if you have any questions as you…"
type textarea "x"
type textarea "It's great to have you! Feel free to reach out if you have any questions as you…"
type textarea "x"
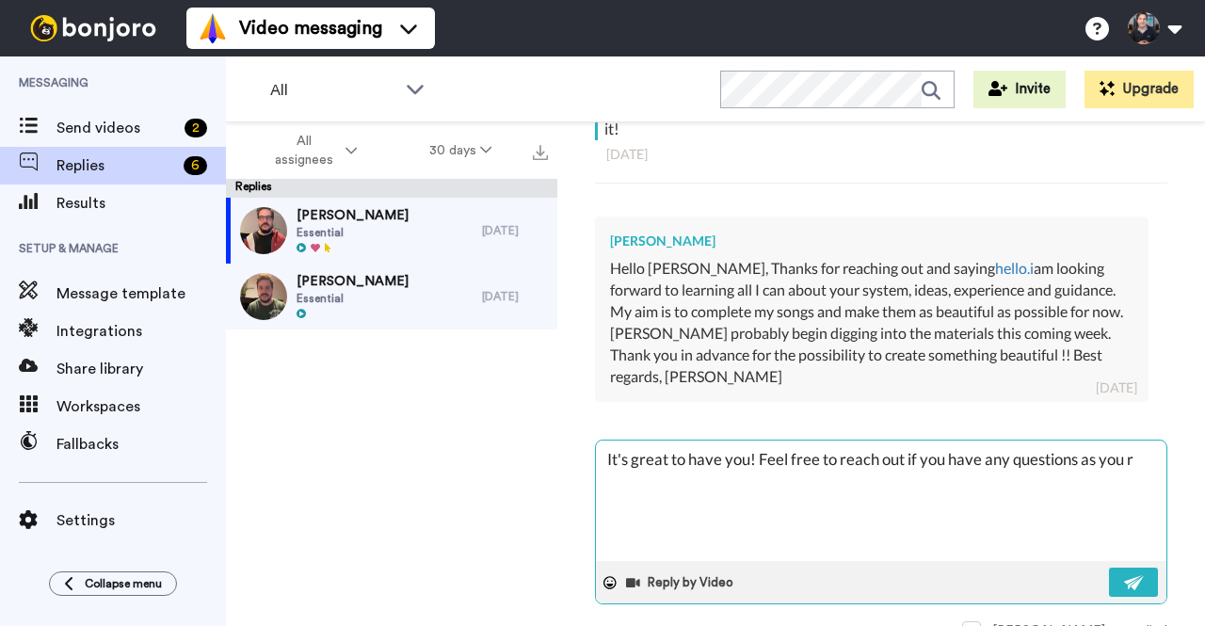
type textarea "It's great to have you! Feel free to reach out if you have any questions as you"
type textarea "x"
type textarea "It's great to have you! Feel free to reach out if you have any questions as you…"
type textarea "x"
type textarea "It's great to have you! Feel free to reach out if you have any questions as you…"
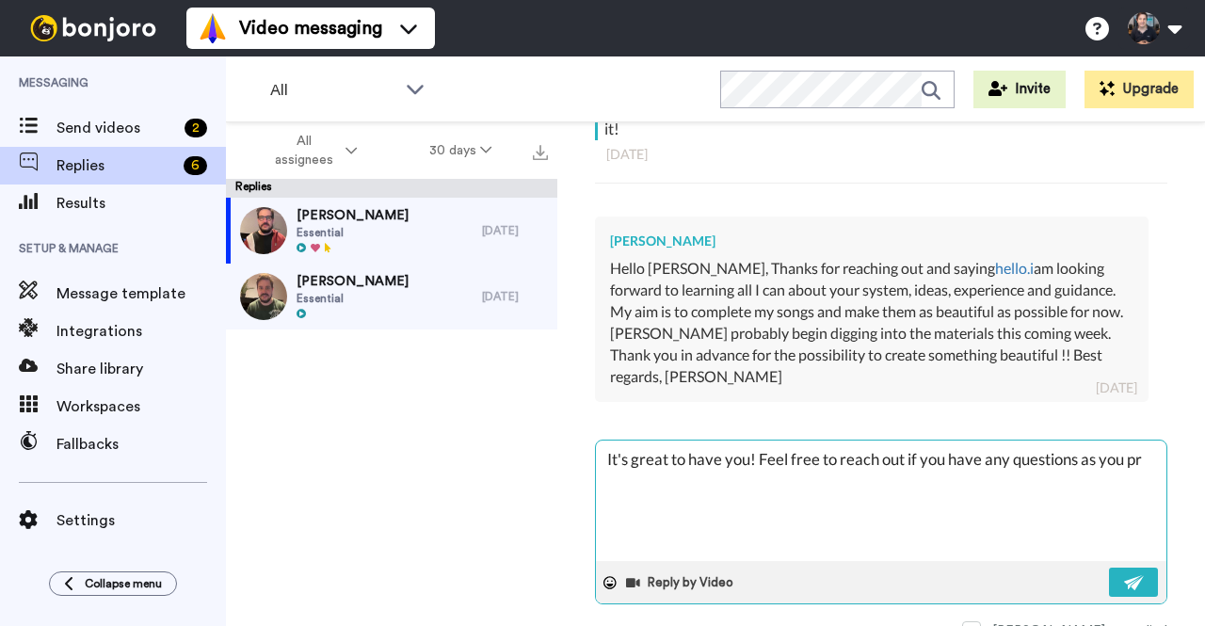
type textarea "x"
type textarea "It's great to have you! Feel free to reach out if you have any questions as you…"
type textarea "x"
type textarea "It's great to have you! Feel free to reach out if you have any questions as you…"
type textarea "x"
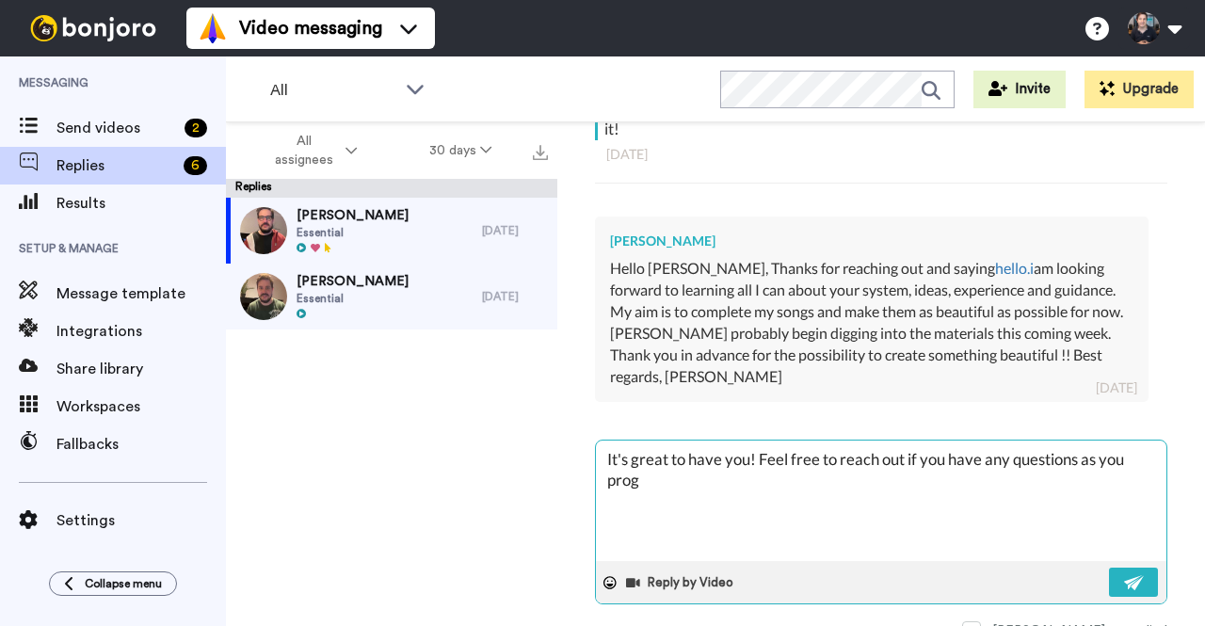
type textarea "It's great to have you! Feel free to reach out if you have any questions as you…"
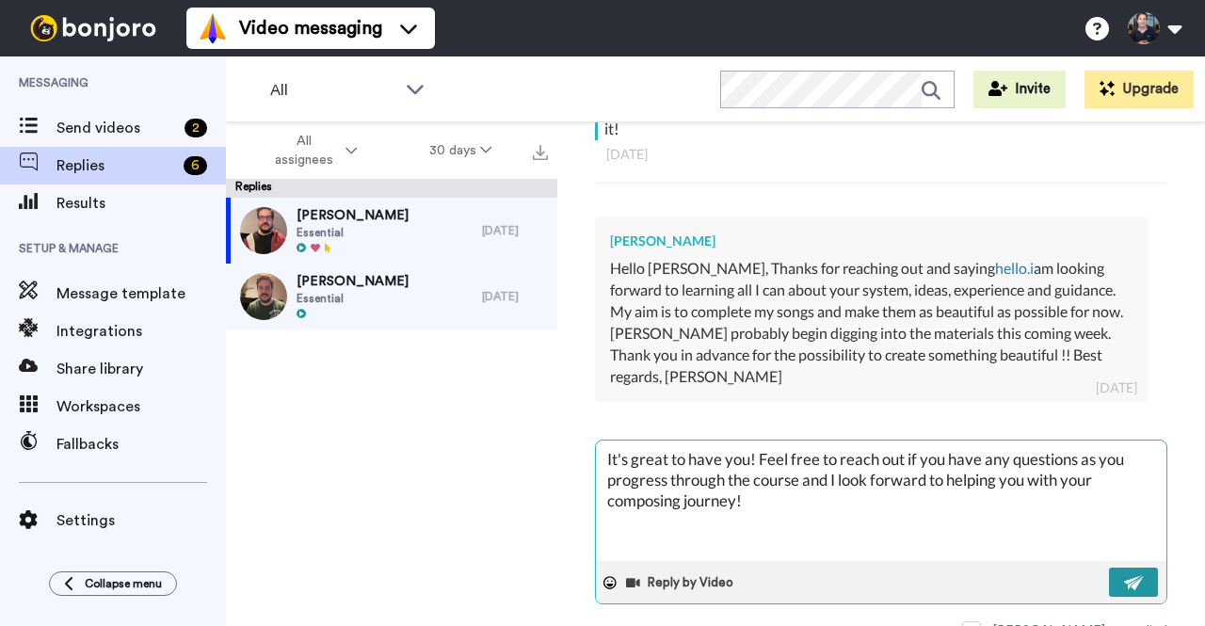
click at [1124, 575] on img at bounding box center [1134, 582] width 21 height 15
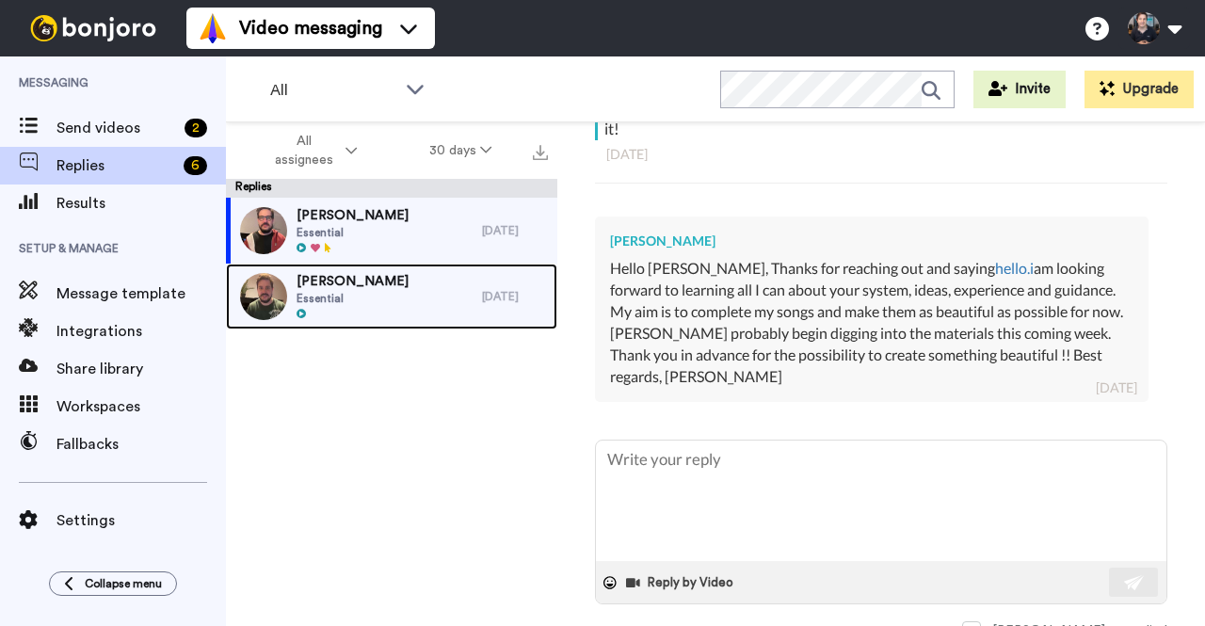
click at [401, 292] on div "Simon Essential" at bounding box center [354, 297] width 256 height 66
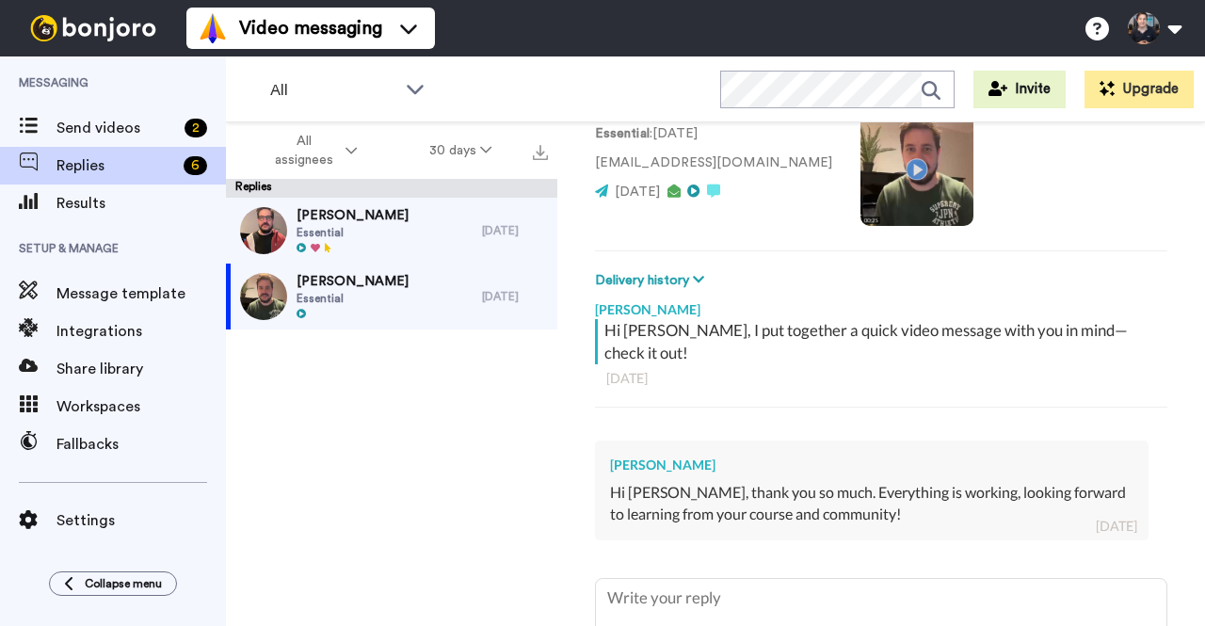
scroll to position [288, 0]
